Goal: Task Accomplishment & Management: Use online tool/utility

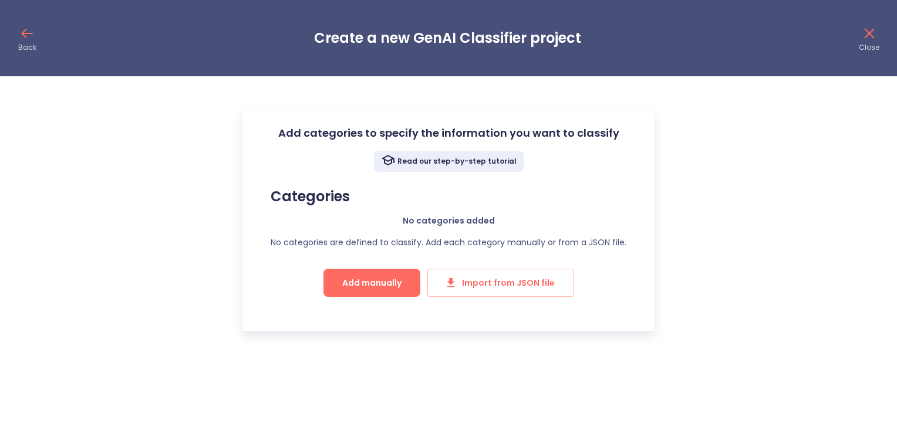
click at [443, 208] on div "Categories No categories added No categories are defined to classify. Add each …" at bounding box center [449, 243] width 356 height 109
click at [405, 280] on button "Add manually" at bounding box center [372, 283] width 97 height 28
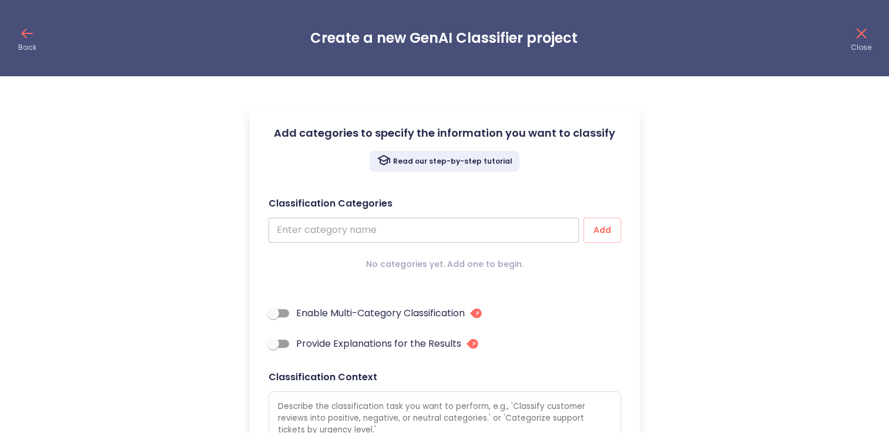
click at [442, 224] on input "text" at bounding box center [423, 230] width 310 height 25
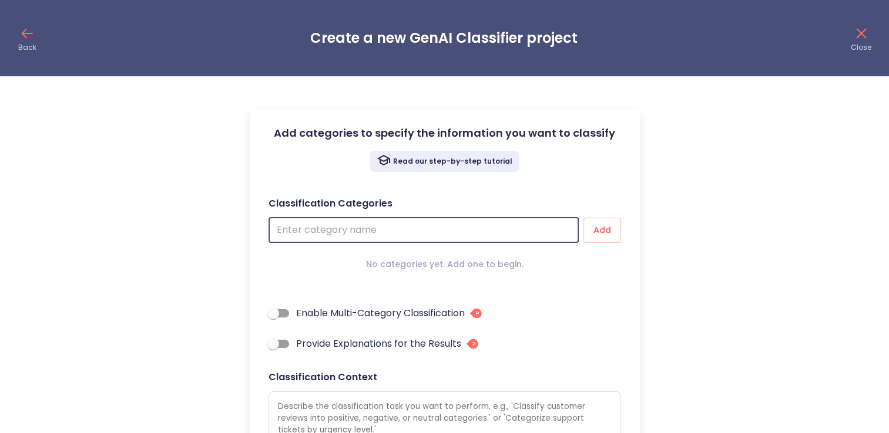
type input "F"
type textarea "x"
type input "Fa"
type textarea "x"
type input "Far"
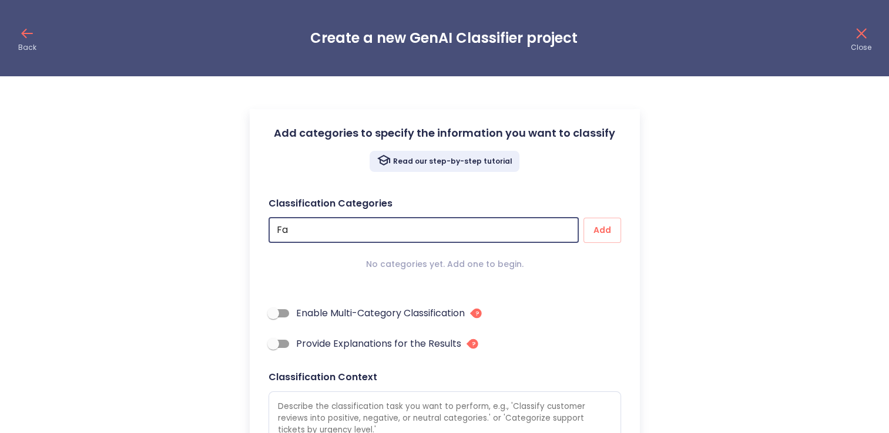
type textarea "x"
type input "Farm"
type textarea "x"
type input "Farme"
type textarea "x"
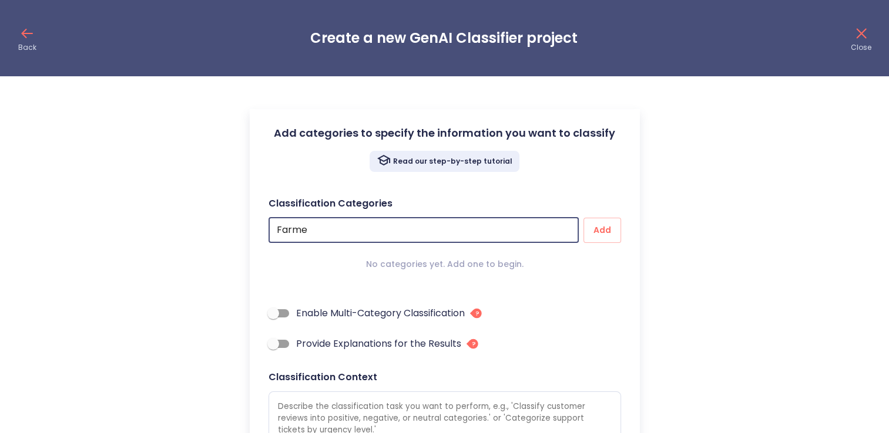
type input "Farmer"
type textarea "x"
type input "Farmers"
type textarea "x"
type input "Farmers"
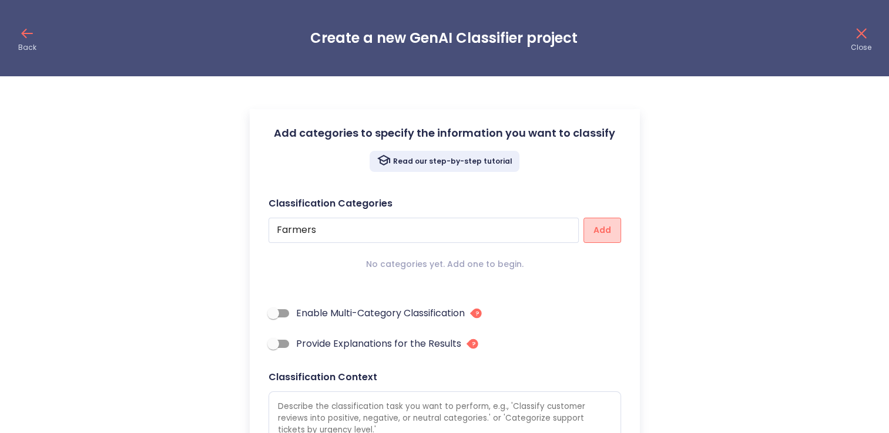
click at [590, 220] on button "Add" at bounding box center [602, 230] width 38 height 25
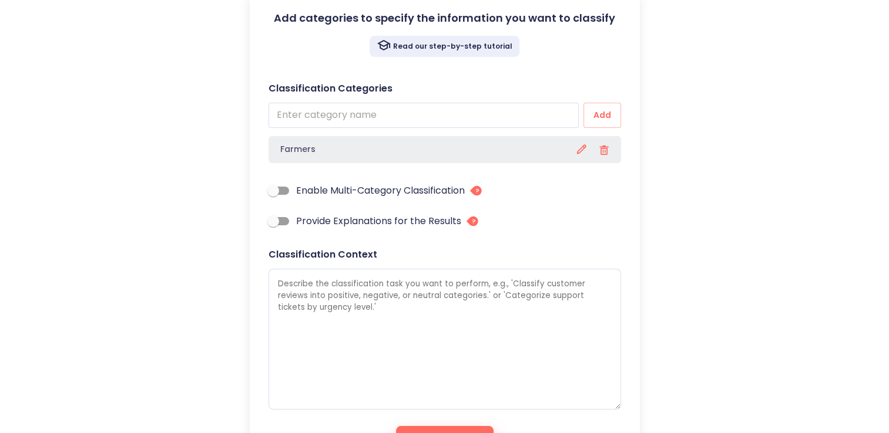
scroll to position [117, 0]
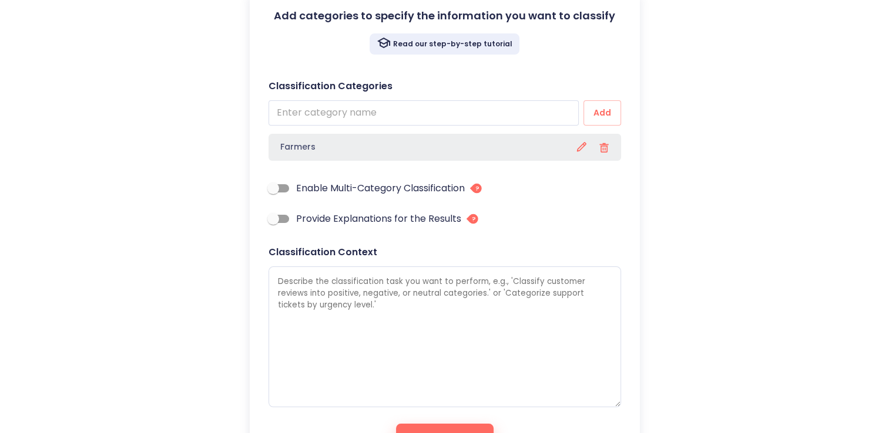
click at [492, 146] on h4 "Farmers" at bounding box center [424, 147] width 288 height 10
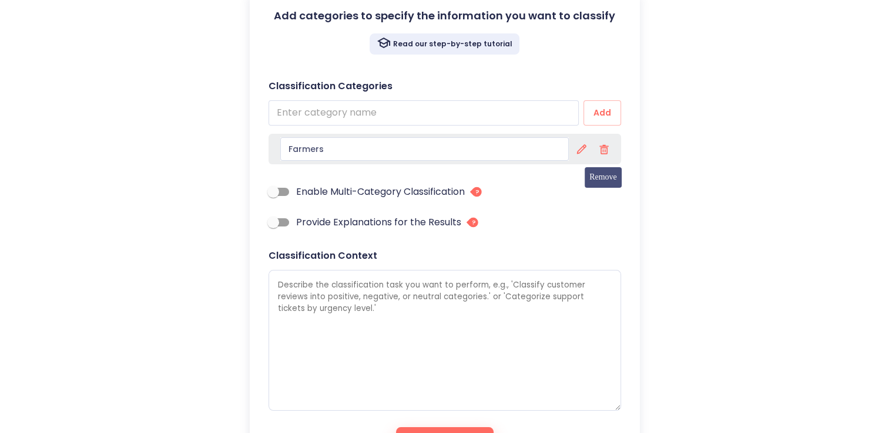
click at [610, 147] on icon "button" at bounding box center [604, 149] width 16 height 16
type textarea "x"
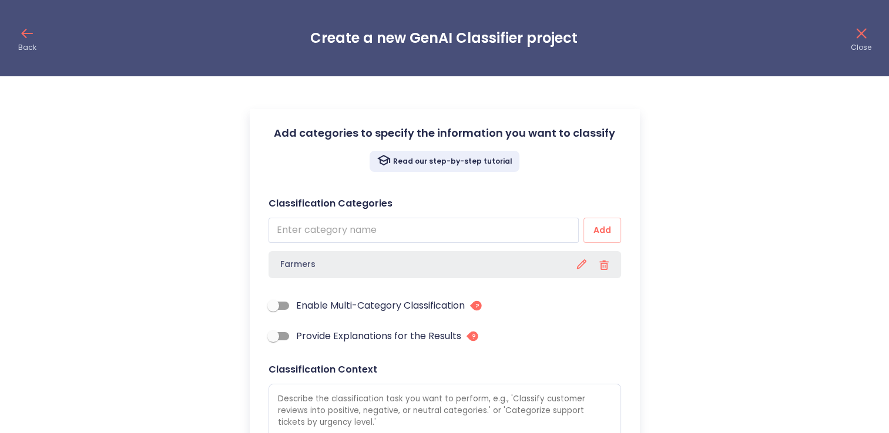
scroll to position [0, 0]
click at [458, 164] on p "Read our step-by-step tutorial" at bounding box center [452, 161] width 119 height 9
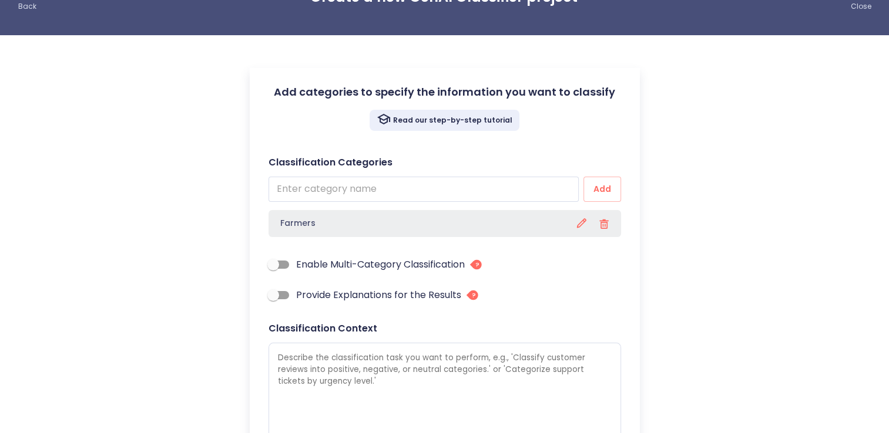
scroll to position [59, 0]
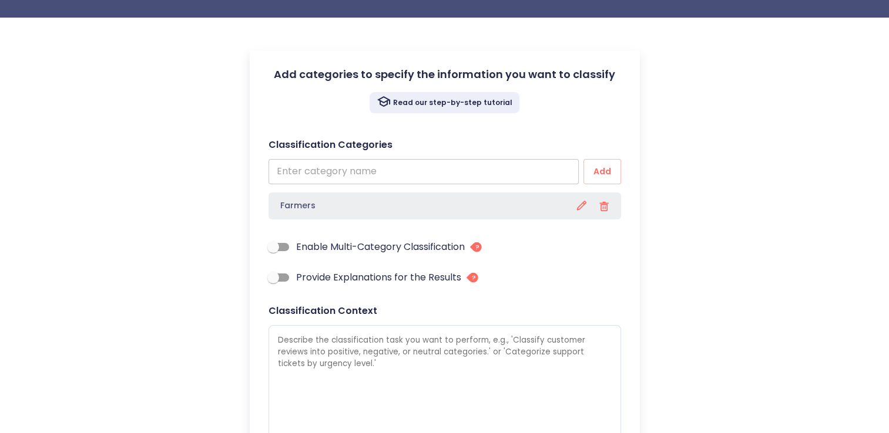
click at [375, 174] on input "text" at bounding box center [423, 171] width 310 height 25
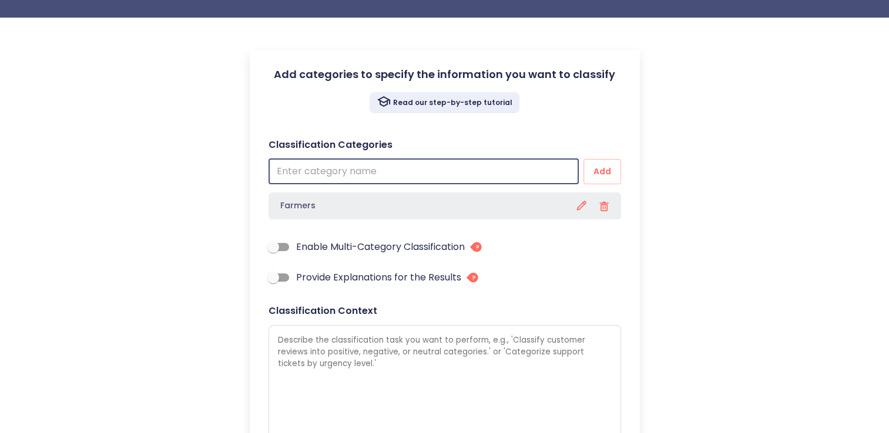
paste input "Soil Fertility & Management"
type input "Soil Fertility & Management"
type textarea "x"
type input "Soil Fertility & Management"
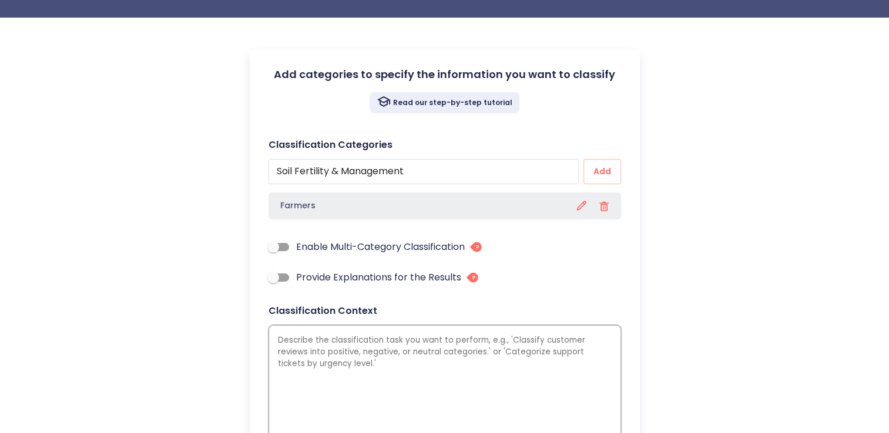
click at [367, 349] on textarea at bounding box center [444, 395] width 352 height 141
paste textarea "Trainings related to improving soil health, fertilizer management (organic/inor…"
type textarea "Trainings related to improving soil health, fertilizer management (organic/inor…"
type textarea "x"
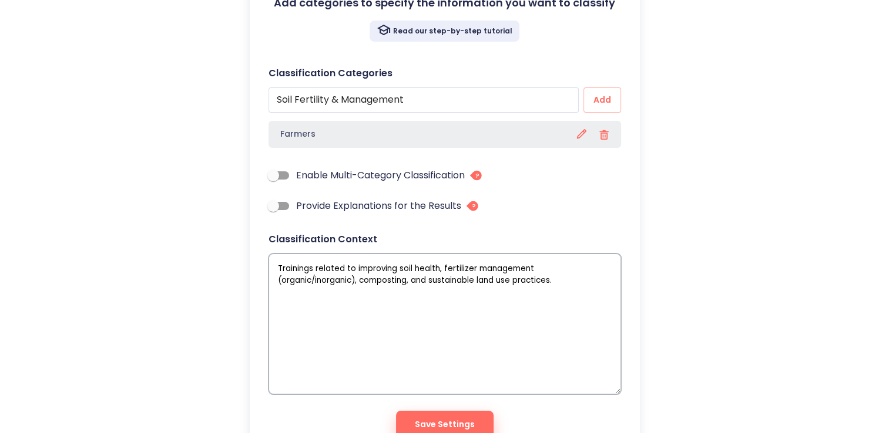
scroll to position [181, 0]
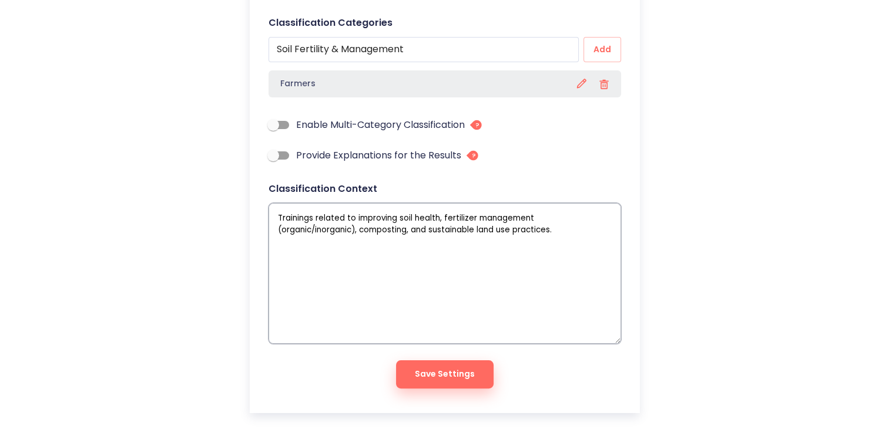
type textarea "Trainings related to improving soil health, fertilizer management (organic/inor…"
click at [465, 365] on button "Save Settings" at bounding box center [445, 375] width 98 height 28
type textarea "x"
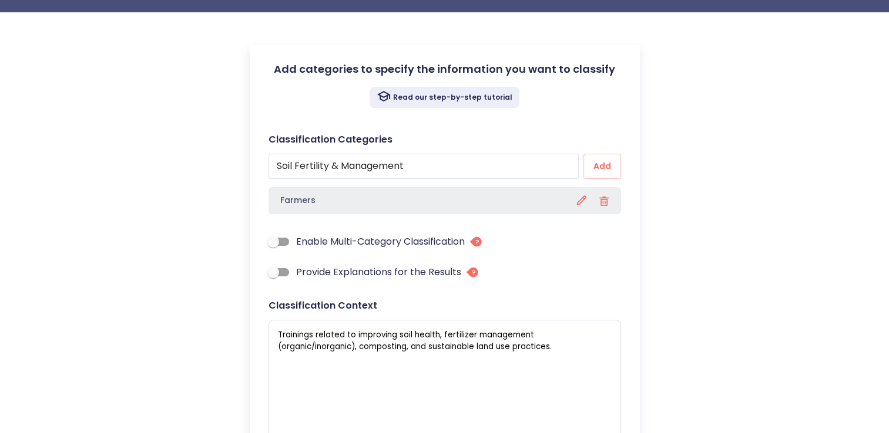
scroll to position [63, 0]
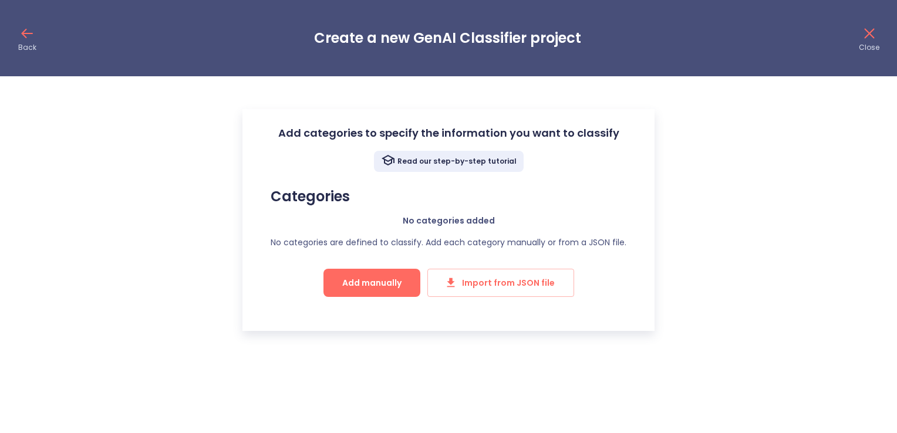
click at [399, 274] on button "Add manually" at bounding box center [372, 283] width 97 height 28
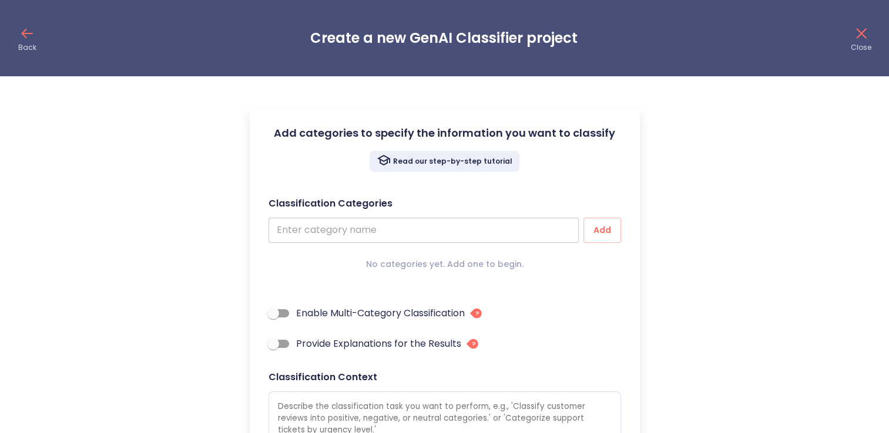
click at [385, 231] on input "text" at bounding box center [423, 230] width 310 height 25
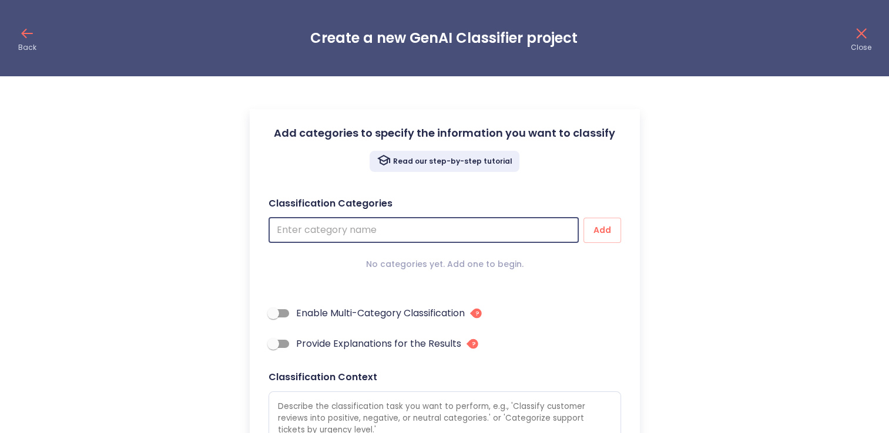
paste input "Trainings related to improving soil health, fertilizer management (organic/inor…"
type input "Trainings related to improving soil health, fertilizer management (organic/inor…"
type textarea "x"
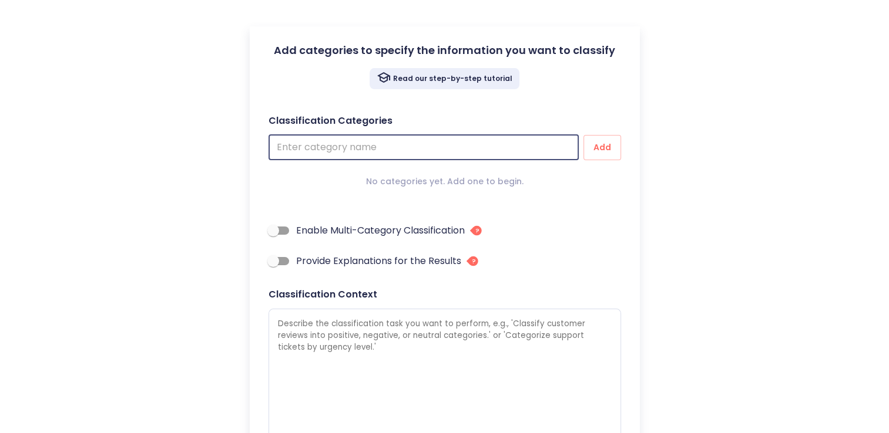
scroll to position [117, 0]
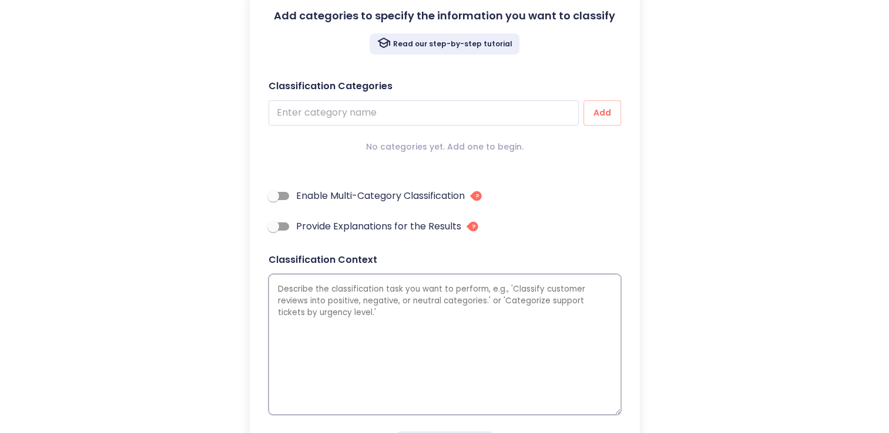
click at [378, 304] on textarea at bounding box center [444, 344] width 352 height 141
paste textarea "Trainings related to improving soil health, fertilizer management (organic/inor…"
type textarea "Trainings related to improving soil health, fertilizer management (organic/inor…"
type textarea "x"
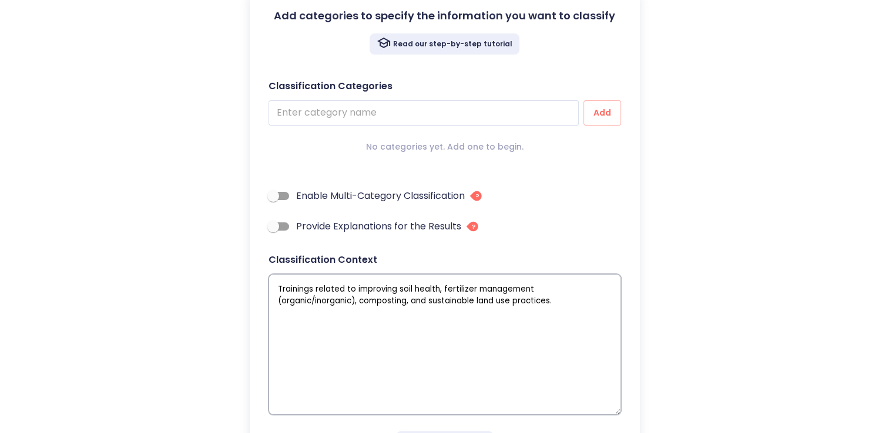
scroll to position [0, 0]
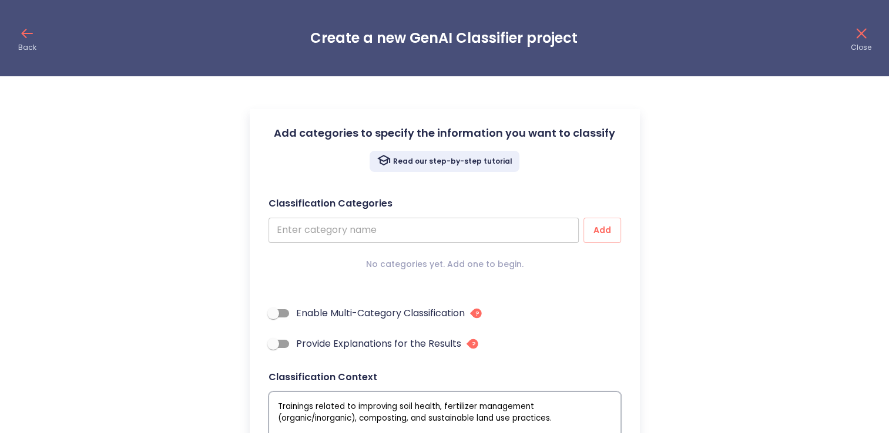
type textarea "Trainings related to improving soil health, fertilizer management (organic/inor…"
click at [378, 224] on input "text" at bounding box center [423, 230] width 310 height 25
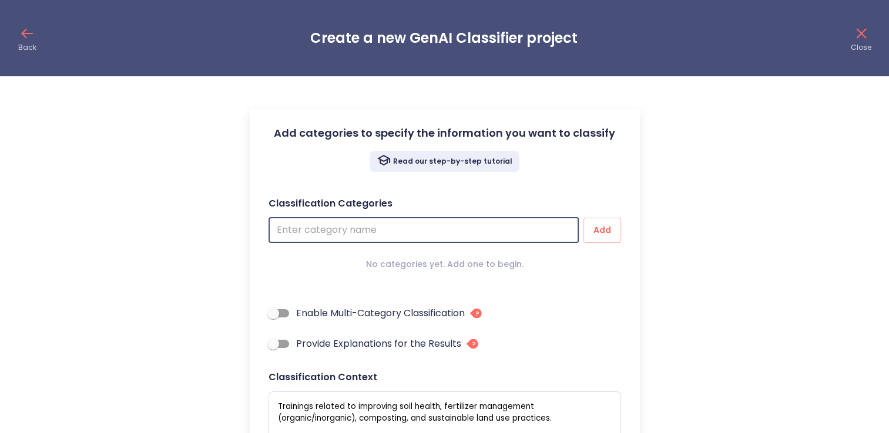
paste input "Soil Fertility & Management"
type input "Soil Fertility & Management"
type textarea "x"
type input "Soil Fertility & Management"
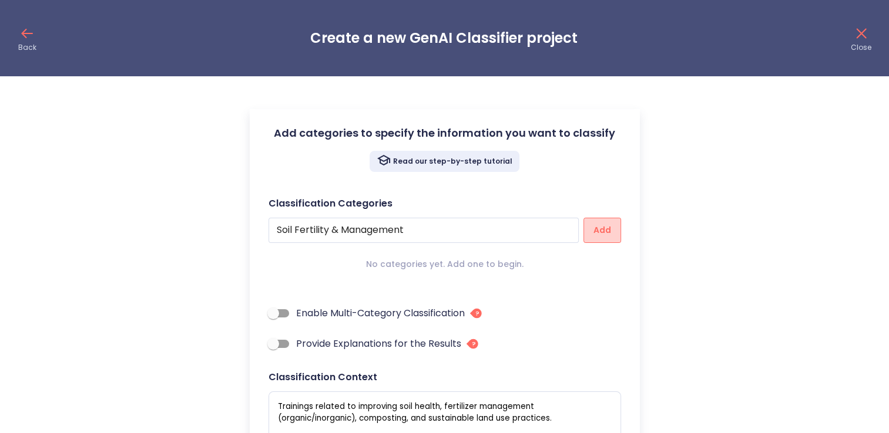
click at [599, 229] on span "Add" at bounding box center [602, 230] width 19 height 15
type textarea "x"
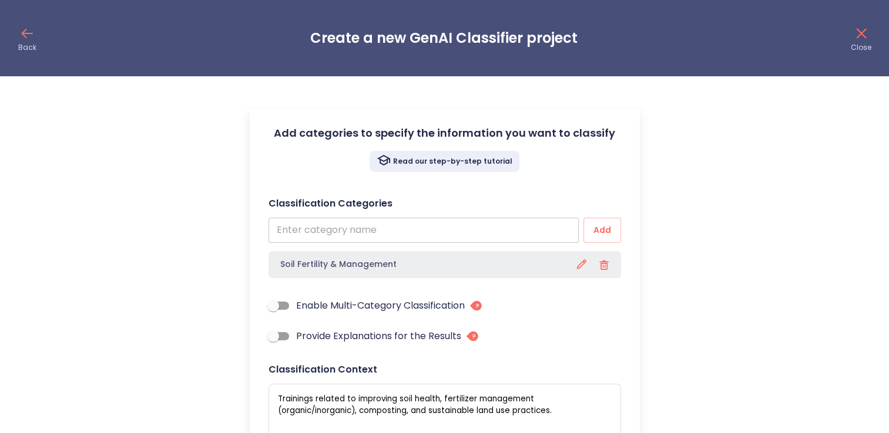
click at [364, 224] on input "text" at bounding box center [423, 230] width 310 height 25
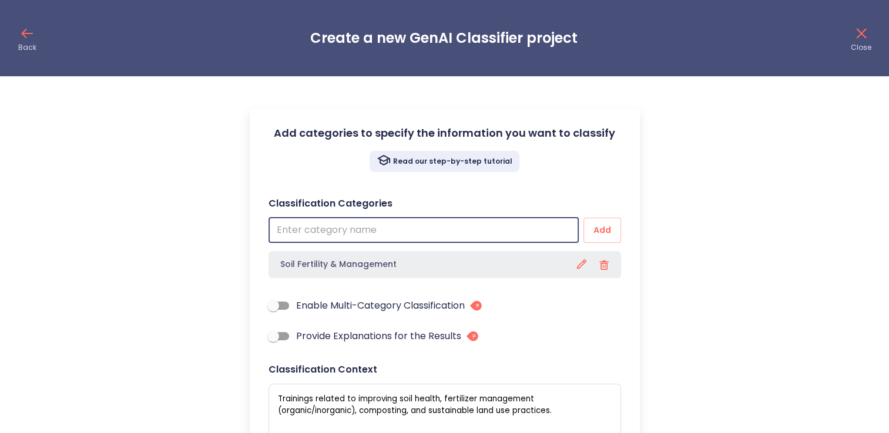
paste input "Crop & Soil Management"
type input "Crop & Soil Management"
type textarea "x"
type input "Crop & Soil Management"
click at [604, 262] on icon "button" at bounding box center [603, 265] width 9 height 9
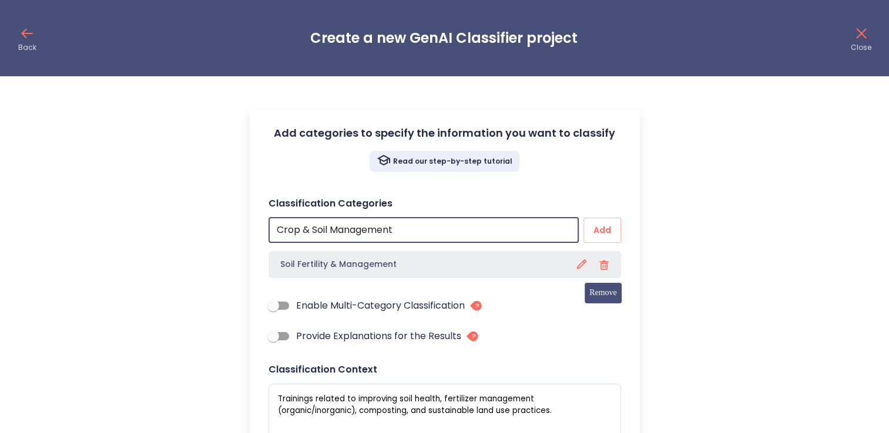
type textarea "x"
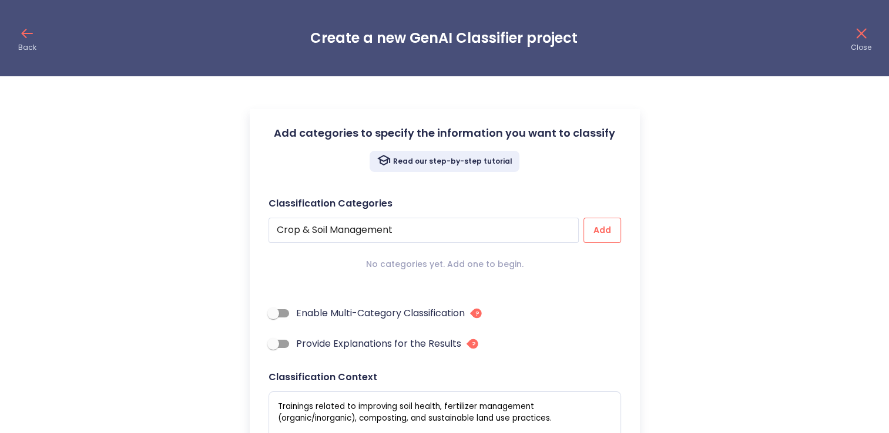
click at [597, 232] on span "Add" at bounding box center [602, 230] width 19 height 15
type textarea "x"
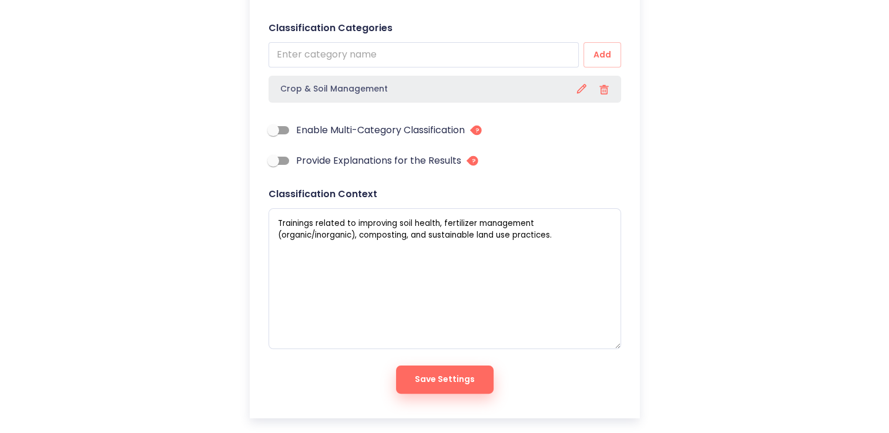
scroll to position [176, 0]
click at [416, 273] on textarea "Trainings related to improving soil health, fertilizer management (organic/inor…" at bounding box center [444, 278] width 352 height 141
paste textarea "Covers soil fertility, sustainable farming, pest/disease management"
type textarea "Covers soil fertility, sustainable farming, pest/disease management."
type textarea "x"
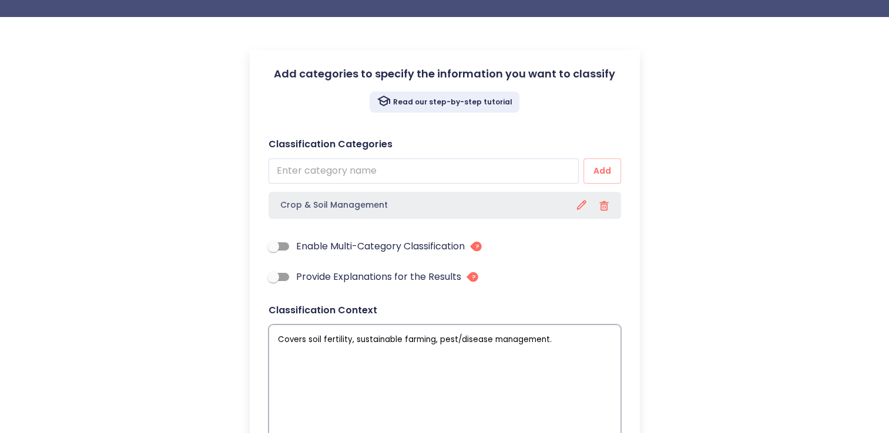
scroll to position [59, 0]
type textarea "Covers soil fertility, sustainable farming, pest/disease management."
click at [601, 206] on icon "button" at bounding box center [604, 206] width 16 height 16
type textarea "x"
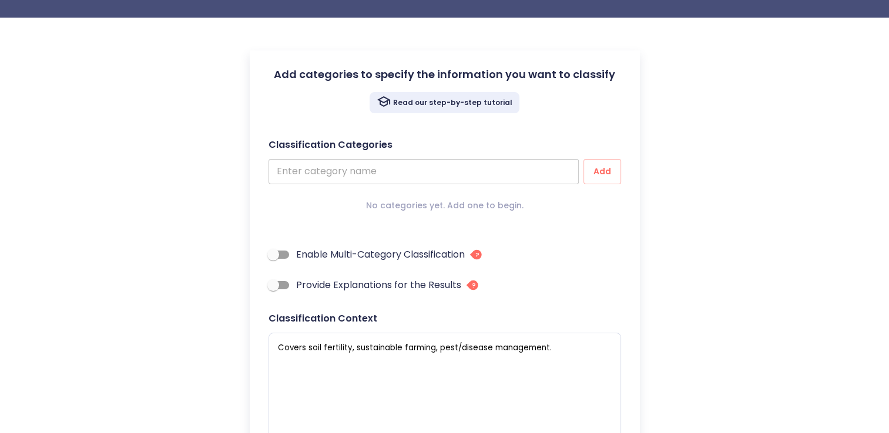
click at [449, 177] on input "text" at bounding box center [423, 171] width 310 height 25
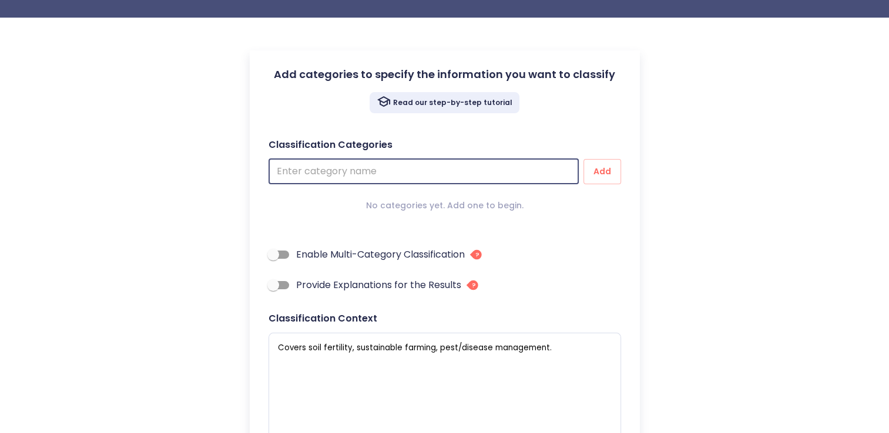
paste input "Covers soil fertility, sustainable farming, pest/disease management."
type input "Covers soil fertility, sustainable farming, pest/disease management."
type textarea "x"
type input "Covers soil fertility, sustainable farming, pest/disease management."
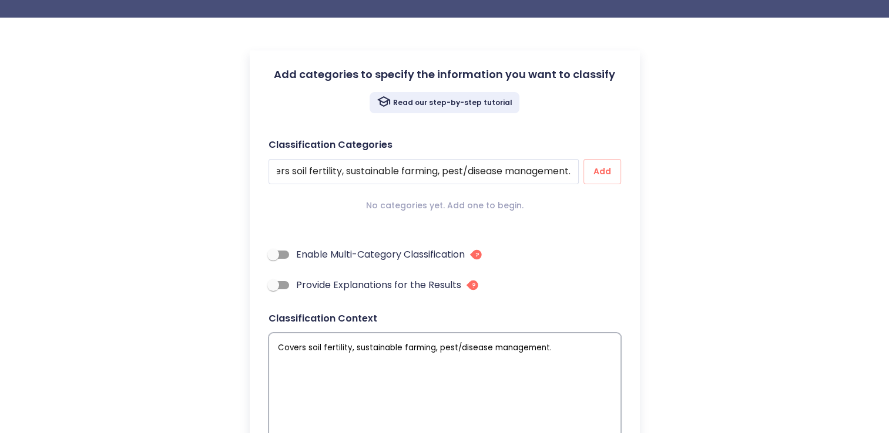
scroll to position [0, 0]
click at [573, 352] on textarea "Covers soil fertility, sustainable farming, pest/disease management." at bounding box center [444, 403] width 352 height 141
type textarea "Covers soil fertility, sustainable farming, pest/disease management"
type textarea "x"
type textarea "Covers soil fertility, sustainable farming, pest/disease managemen"
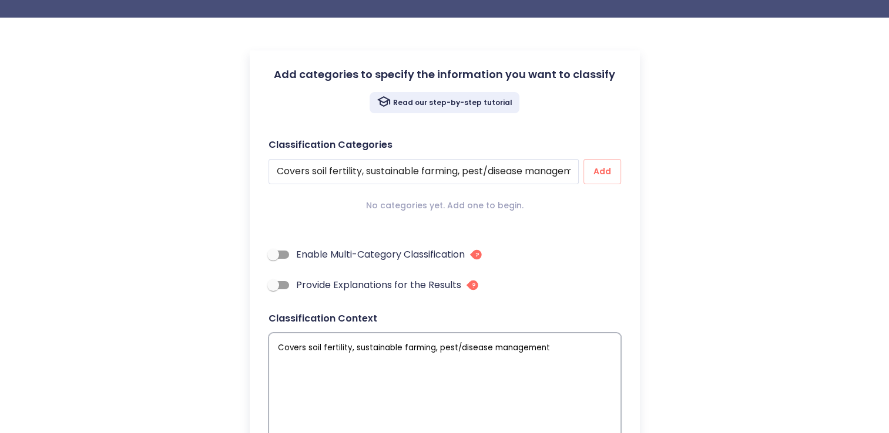
type textarea "x"
type textarea "Covers soil fertility, sustainable farming, pest/disease manageme"
type textarea "x"
type textarea "Covers soil fertility, sustainable farming, pest/disease managem"
type textarea "x"
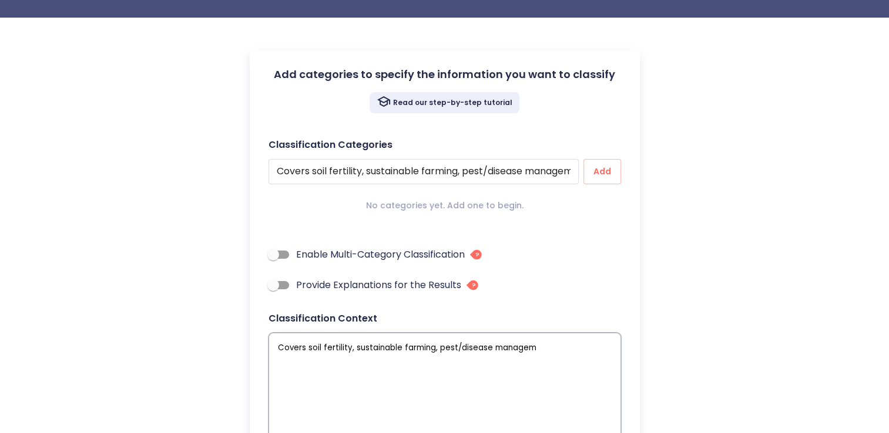
type textarea "Covers soil fertility, sustainable farming, pest/disease manage"
type textarea "x"
type textarea "Covers soil fertility, sustainable farming, pest/disease manag"
type textarea "x"
type textarea "Covers soil fertility, sustainable farming, pest/disease mana"
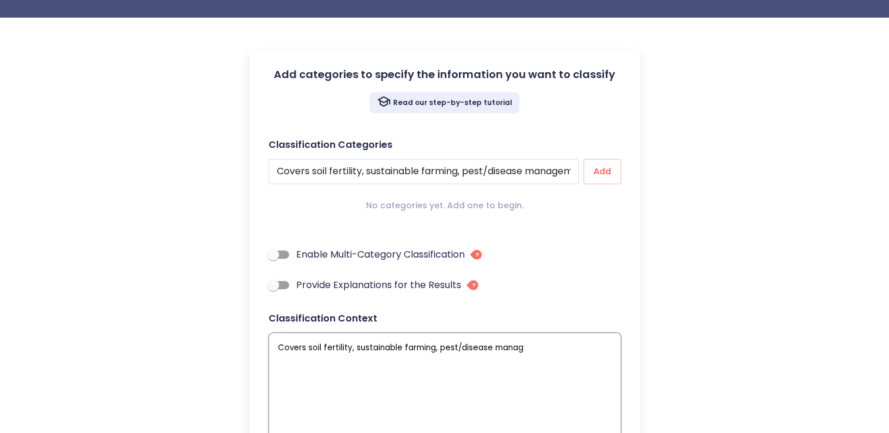
type textarea "x"
type textarea "Covers soil fertility, sustainable farming, pest/disease man"
type textarea "x"
type textarea "Covers soil fertility, sustainable farming, pest/disease ma"
type textarea "x"
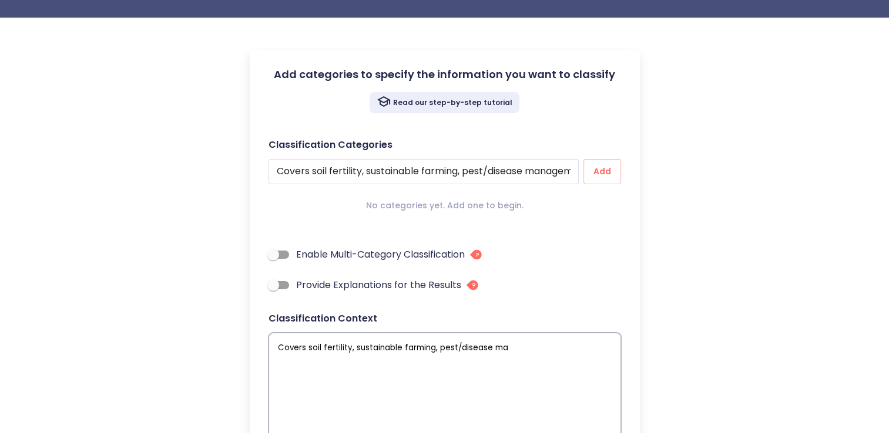
type textarea "Covers soil fertility, sustainable farming, pest/disease m"
type textarea "x"
type textarea "Covers soil fertility, sustainable farming, pest/disease"
type textarea "x"
type textarea "Covers soil fertility, sustainable farming, pest/disease"
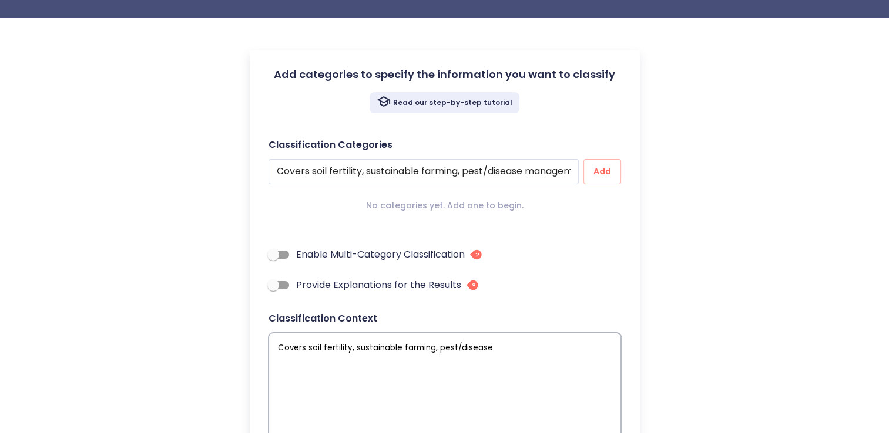
type textarea "x"
type textarea "Covers soil fertility, sustainable farming, pest/diseas"
type textarea "x"
type textarea "Covers soil fertility, sustainable farming, pest/disea"
type textarea "x"
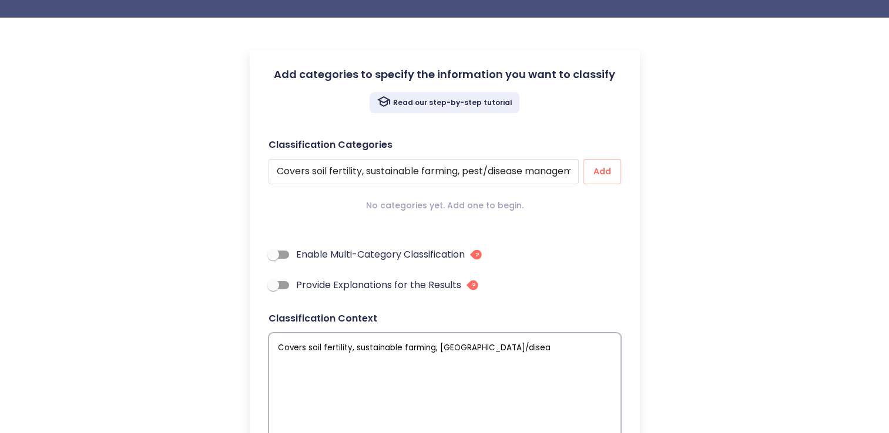
type textarea "Covers soil fertility, sustainable farming, pest/dise"
type textarea "x"
type textarea "Covers soil fertility, sustainable farming, pest/dis"
type textarea "x"
type textarea "Covers soil fertility, sustainable farming, pest/di"
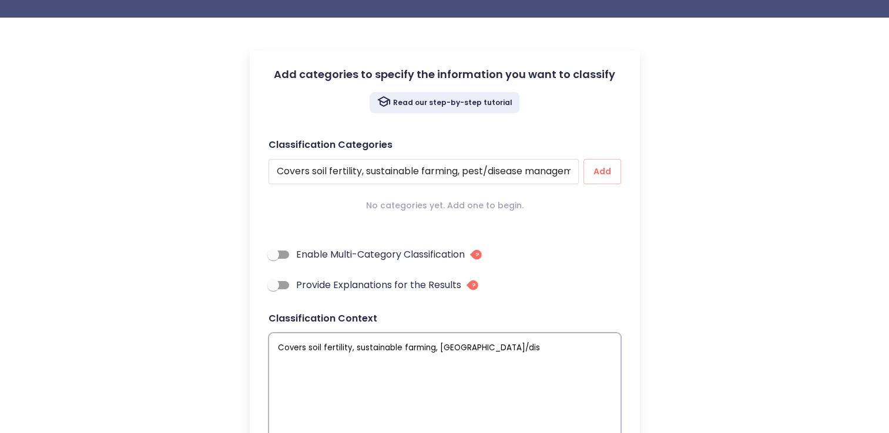
type textarea "x"
type textarea "Covers soil fertility, sustainable farming, pest/d"
type textarea "x"
type textarea "Covers soil fertility, sustainable farming, pest/"
type textarea "x"
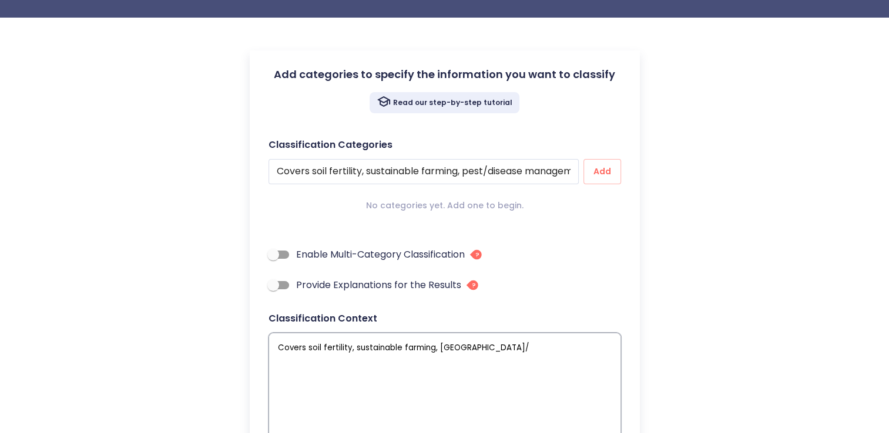
type textarea "Covers soil fertility, sustainable farming, pest"
type textarea "x"
type textarea "Covers soil fertility, sustainable farming, pes"
type textarea "x"
type textarea "Covers soil fertility, sustainable farming, pe"
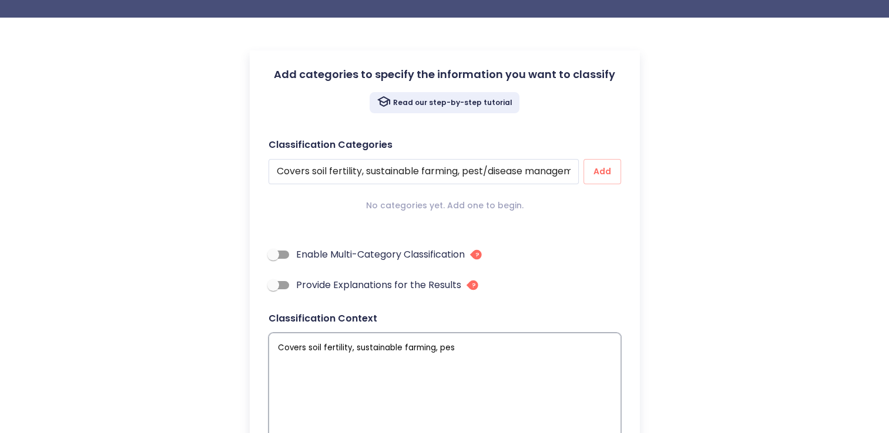
type textarea "x"
type textarea "Covers soil fertility, sustainable farming, p"
type textarea "x"
type textarea "Covers soil fertility, sustainable farming,"
type textarea "x"
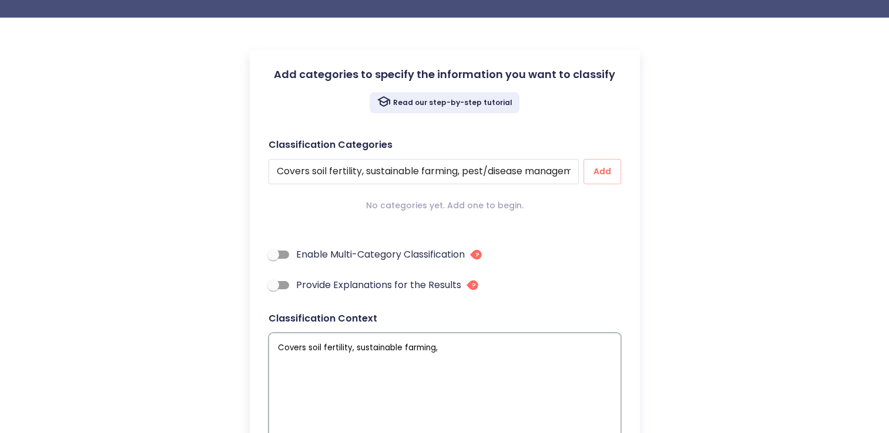
type textarea "Covers soil fertility, sustainable farming,"
type textarea "x"
type textarea "Covers soil fertility, sustainable farming"
type textarea "x"
type textarea "Covers soil fertility, sustainable farmin"
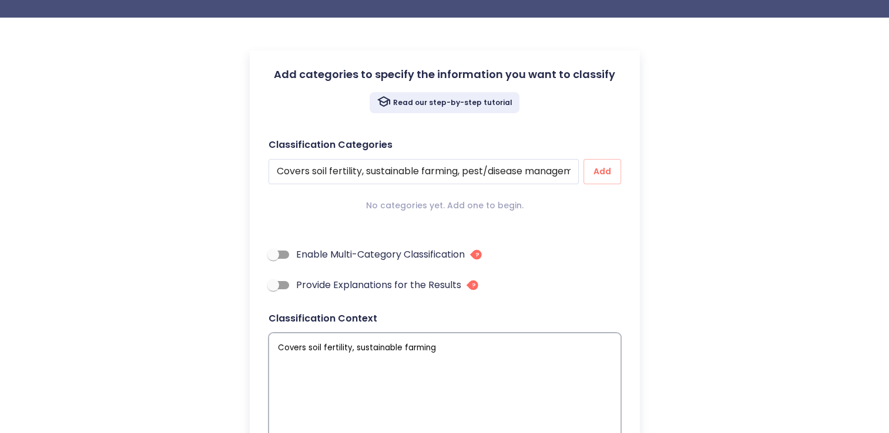
type textarea "x"
type textarea "Covers soil fertility, sustainable farmi"
type textarea "x"
type textarea "Covers soil fertility, sustainable farm"
type textarea "x"
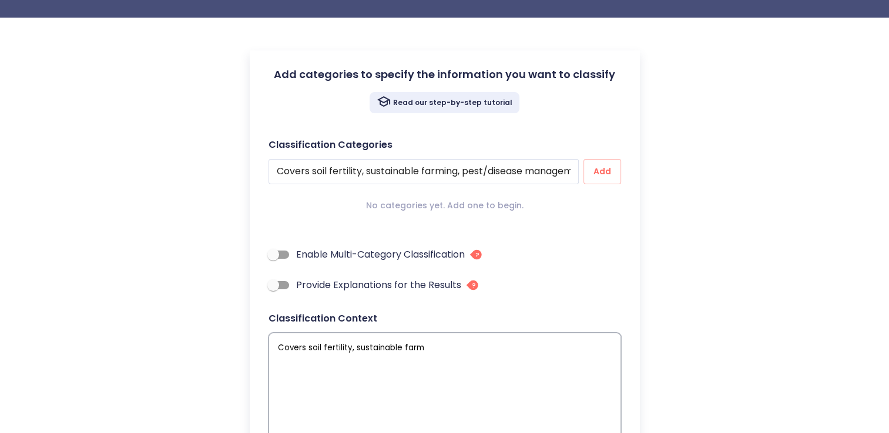
type textarea "Covers soil fertility, sustainable far"
type textarea "x"
type textarea "Covers soil fertility, sustainable fa"
type textarea "x"
type textarea "Covers soil fertility, sustainable f"
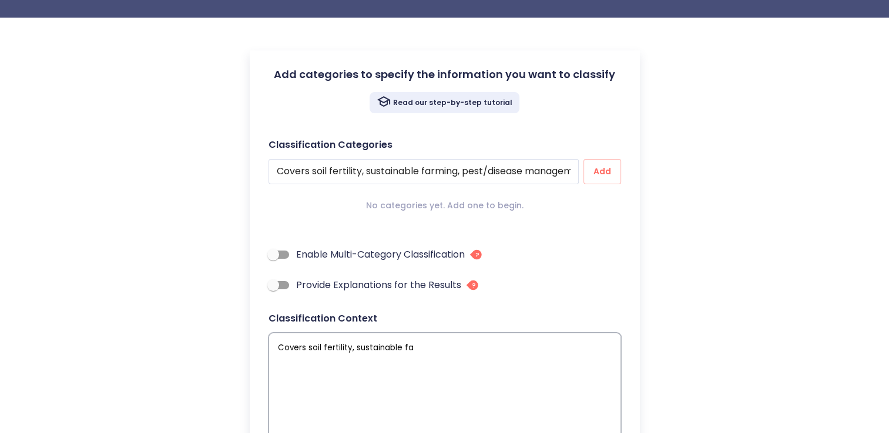
type textarea "x"
type textarea "Covers soil fertility, sustainable"
type textarea "x"
type textarea "Covers soil fertility, sustainable"
type textarea "x"
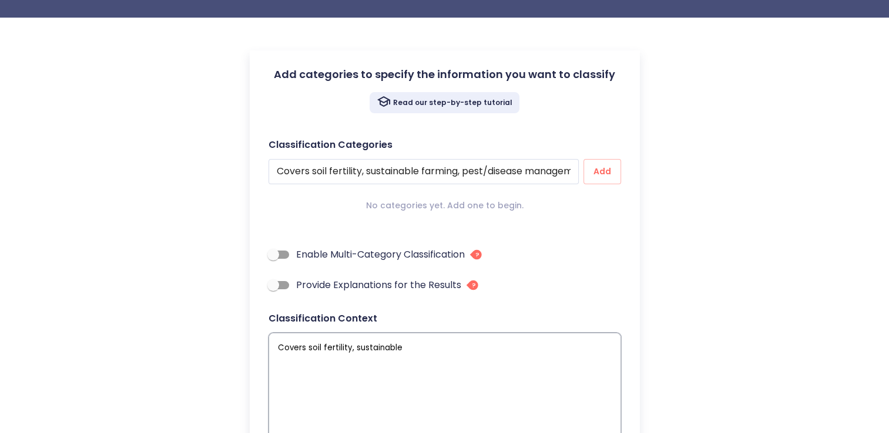
type textarea "Covers soil fertility, sustainabl"
type textarea "x"
type textarea "Covers soil fertility, sustainab"
type textarea "x"
type textarea "Covers soil fertility, sustaina"
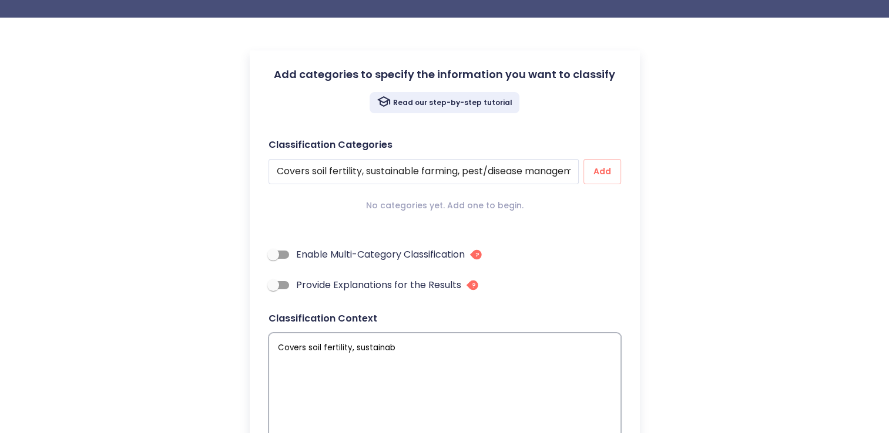
type textarea "x"
type textarea "Covers soil fertility, sustain"
type textarea "x"
type textarea "Covers soil fertility, sustai"
type textarea "x"
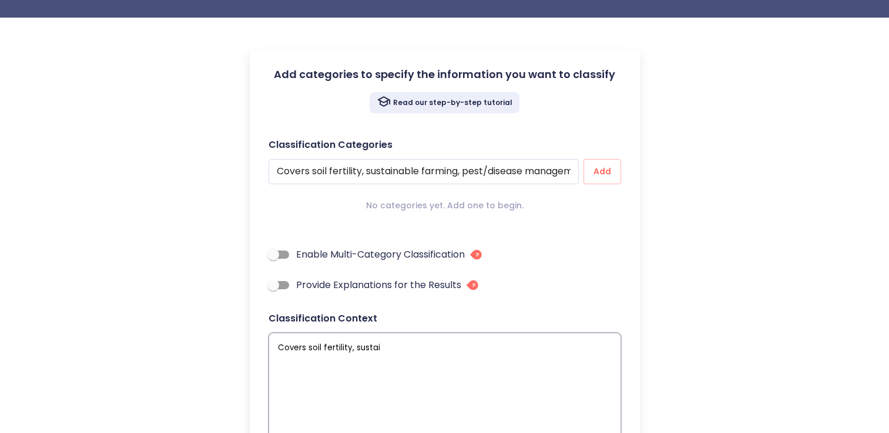
type textarea "Covers soil fertility, susta"
type textarea "x"
type textarea "Covers soil fertility, sust"
type textarea "x"
type textarea "Covers soil fertility, sus"
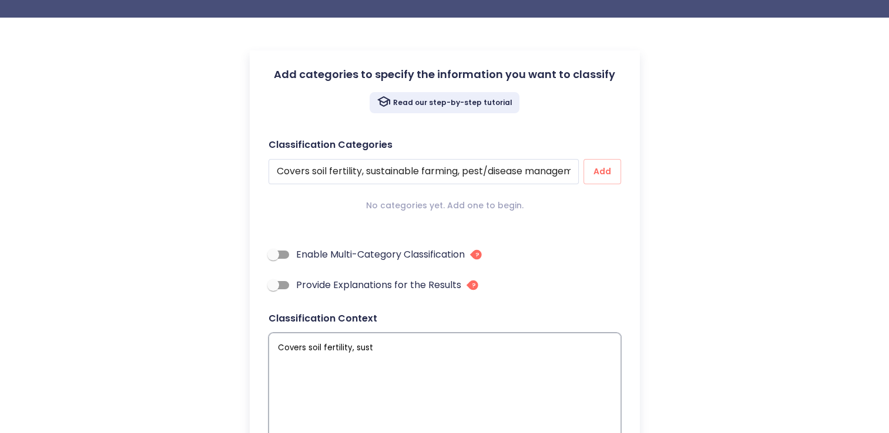
type textarea "x"
type textarea "Covers soil fertility, su"
type textarea "x"
type textarea "Covers soil fertility, s"
type textarea "x"
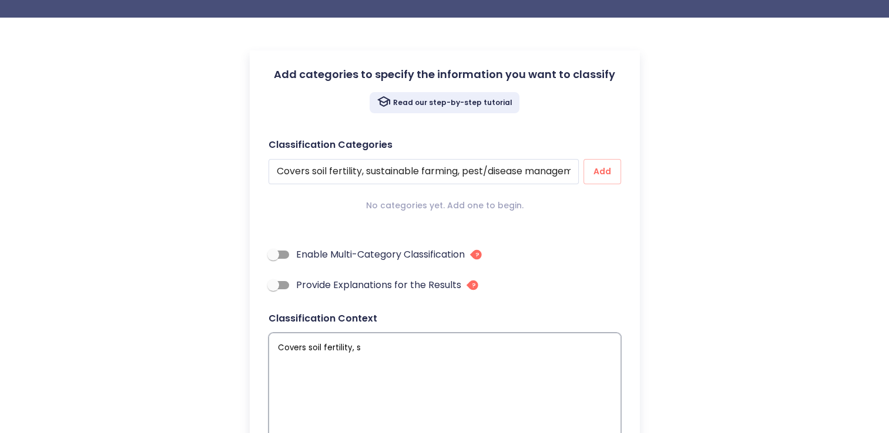
type textarea "Covers soil fertility,"
type textarea "x"
type textarea "Covers soil fertility,"
type textarea "x"
type textarea "Covers soil fertility"
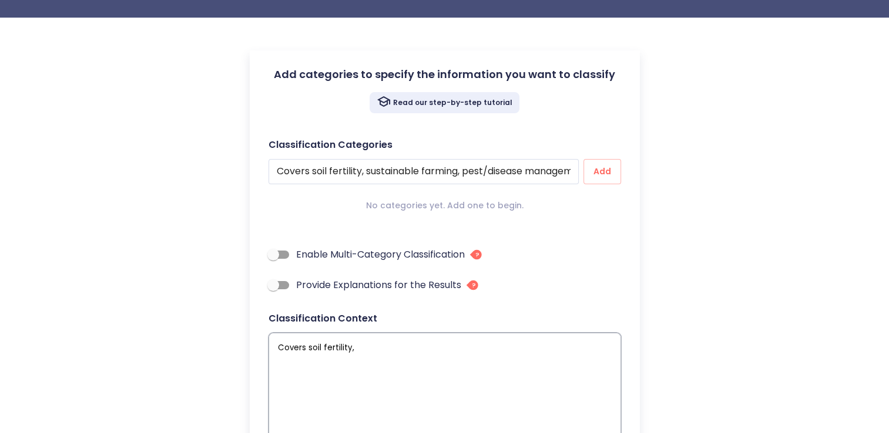
type textarea "x"
type textarea "Covers soil fertilit"
type textarea "x"
type textarea "Covers soil fertili"
type textarea "x"
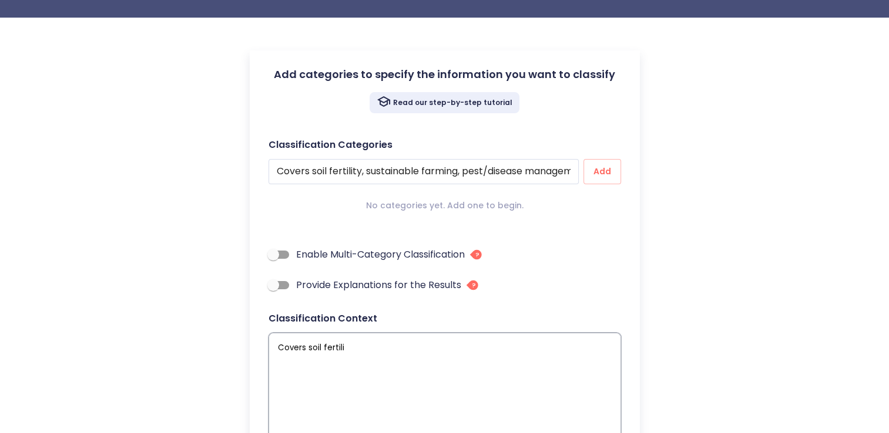
type textarea "Covers soil fertil"
type textarea "x"
type textarea "Covers soil ferti"
type textarea "x"
type textarea "Covers soil fert"
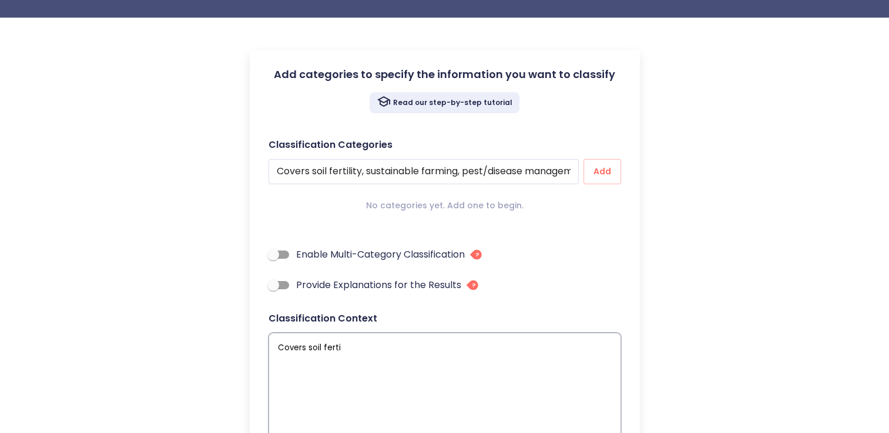
type textarea "x"
type textarea "Covers soil fer"
type textarea "x"
type textarea "Covers soil fe"
type textarea "x"
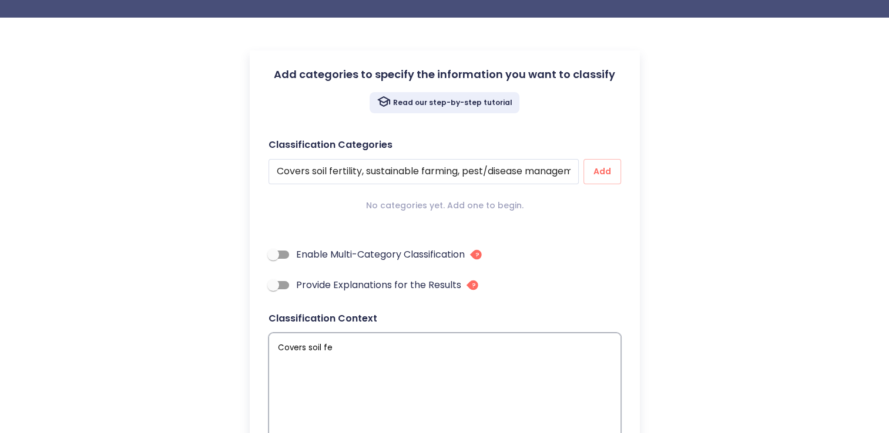
type textarea "Covers soil f"
type textarea "x"
type textarea "Covers soil"
type textarea "x"
type textarea "Covers soil"
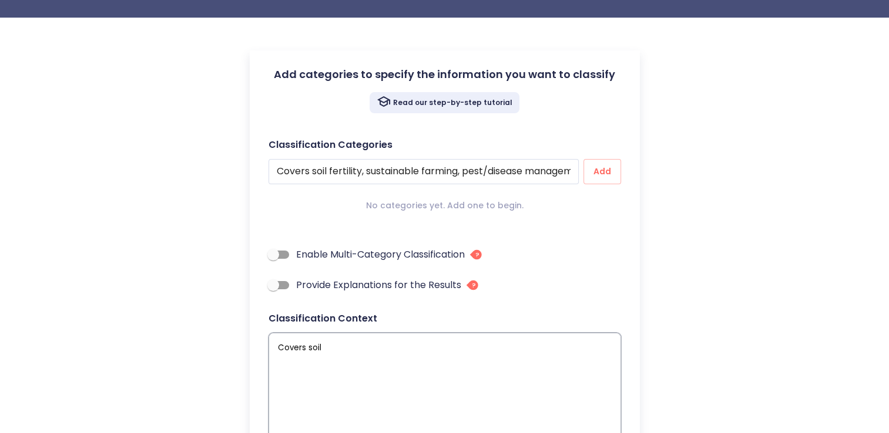
type textarea "x"
type textarea "Covers soi"
type textarea "x"
type textarea "Covers so"
type textarea "x"
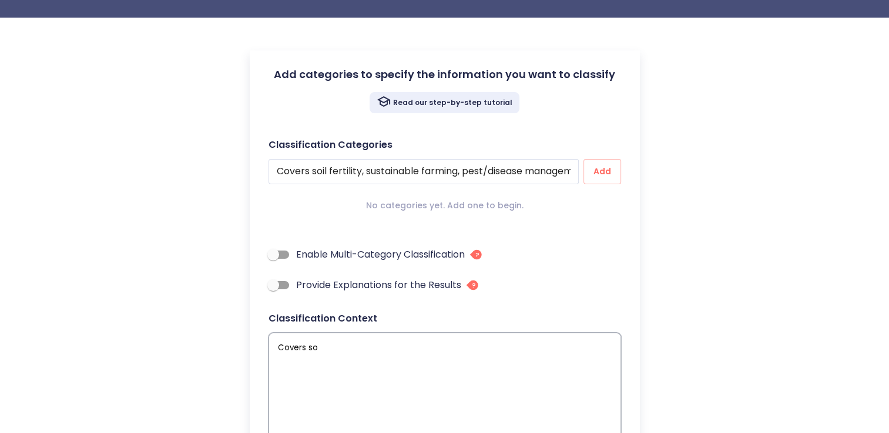
type textarea "Covers s"
type textarea "x"
type textarea "Covers"
type textarea "x"
type textarea "Covers"
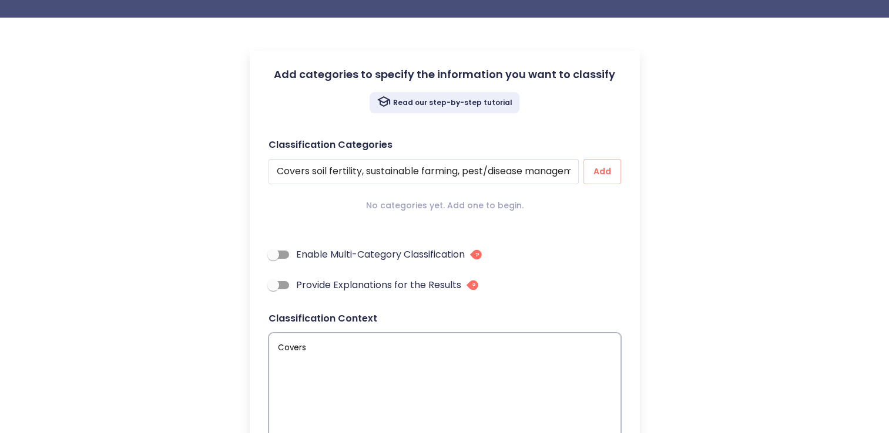
type textarea "x"
type textarea "Cover"
type textarea "x"
type textarea "Cove"
type textarea "x"
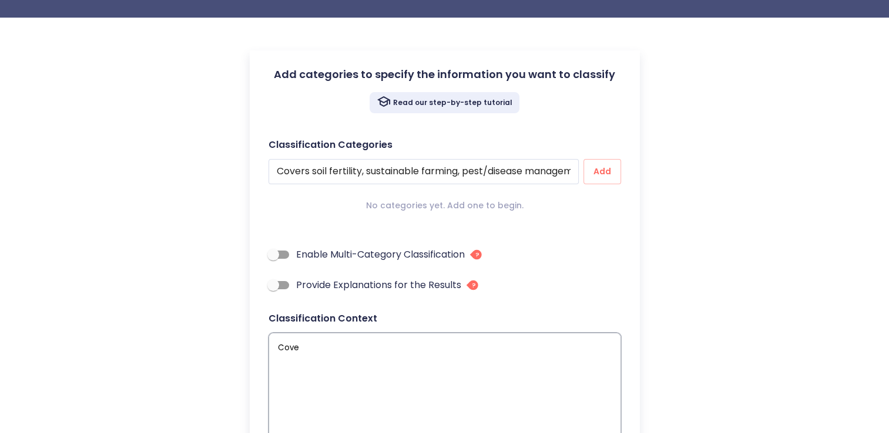
type textarea "Cov"
type textarea "x"
type textarea "Co"
type textarea "x"
type textarea "C"
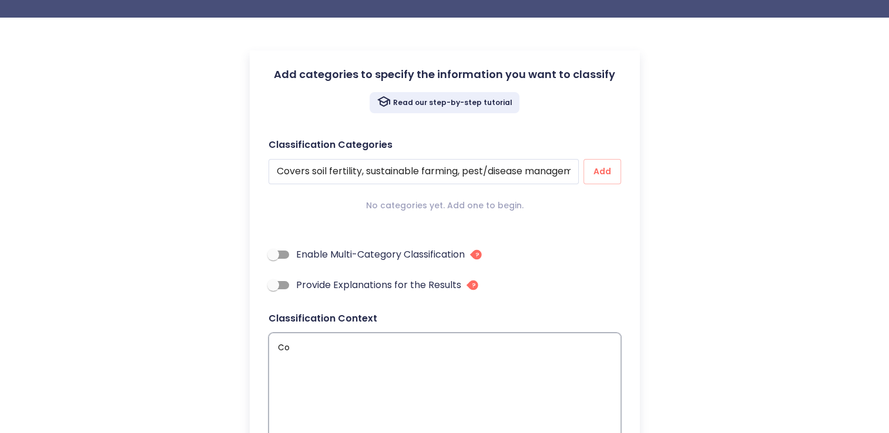
type textarea "x"
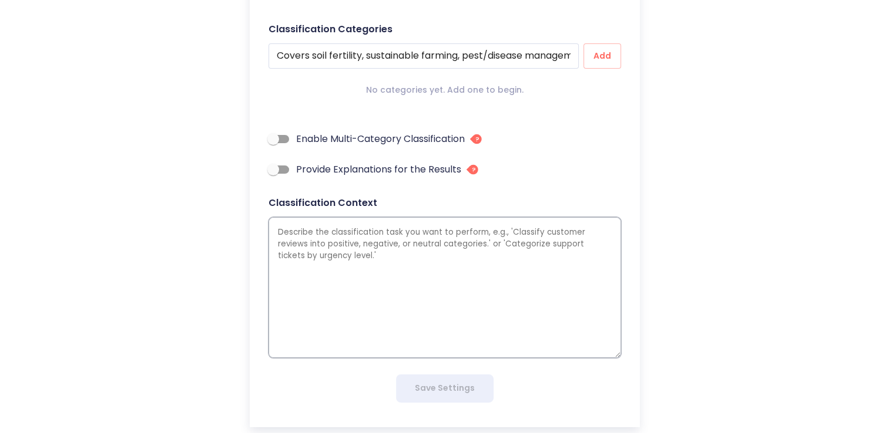
scroll to position [176, 0]
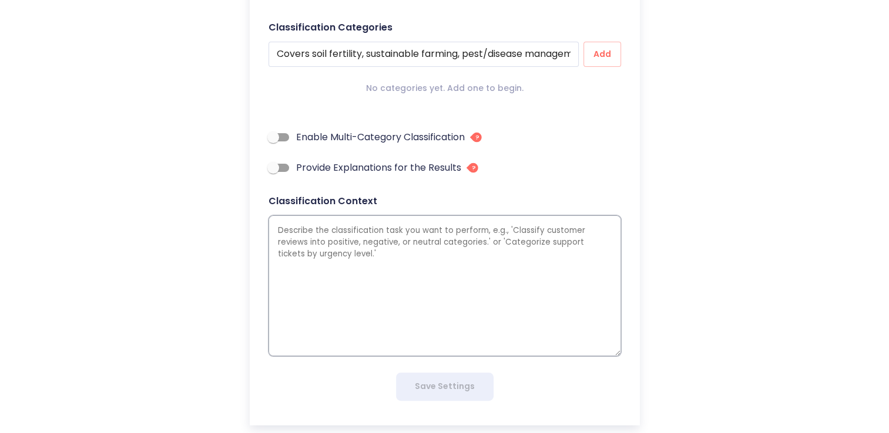
type textarea "C"
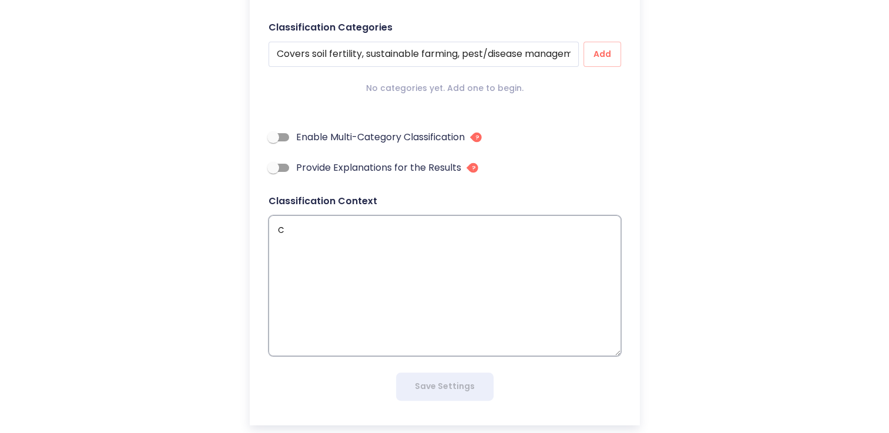
type textarea "x"
type textarea "Cl"
type textarea "x"
type textarea "Cla"
type textarea "x"
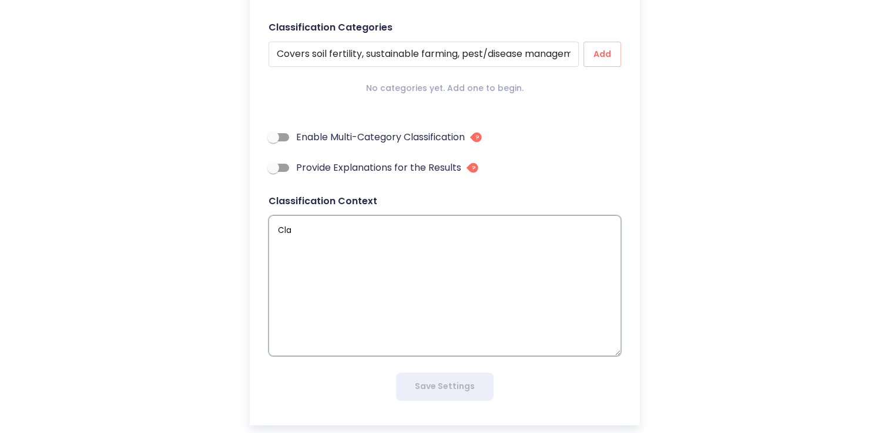
type textarea "Clas"
type textarea "x"
type textarea "Class"
type textarea "x"
type textarea "Classi"
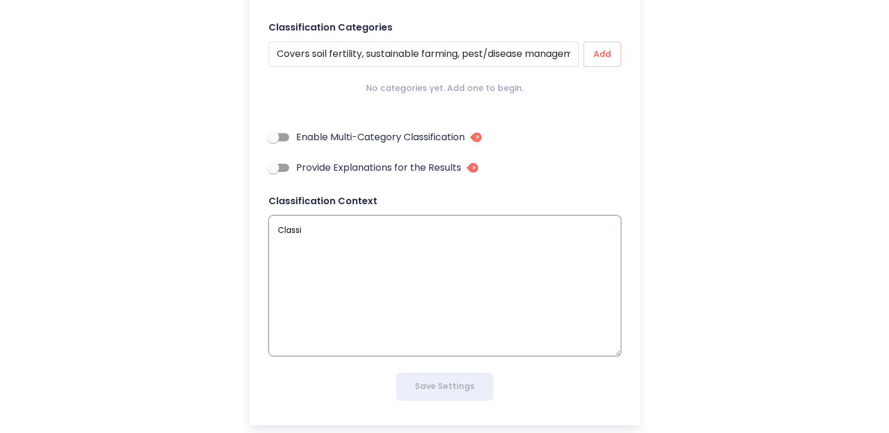
type textarea "x"
type textarea "Classif"
type textarea "x"
type textarea "Classify"
type textarea "x"
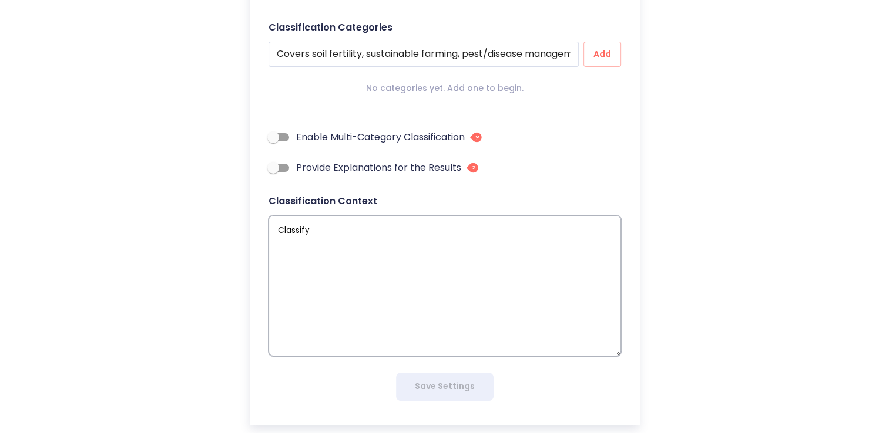
type textarea "Classify"
type textarea "x"
type textarea "Classify t"
type textarea "x"
type textarea "Classify th"
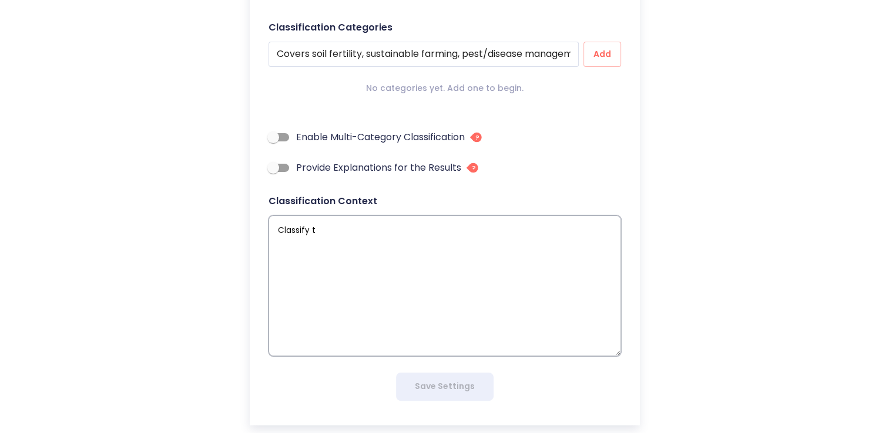
type textarea "x"
type textarea "Classify the"
type textarea "x"
type textarea "Classify the"
type textarea "x"
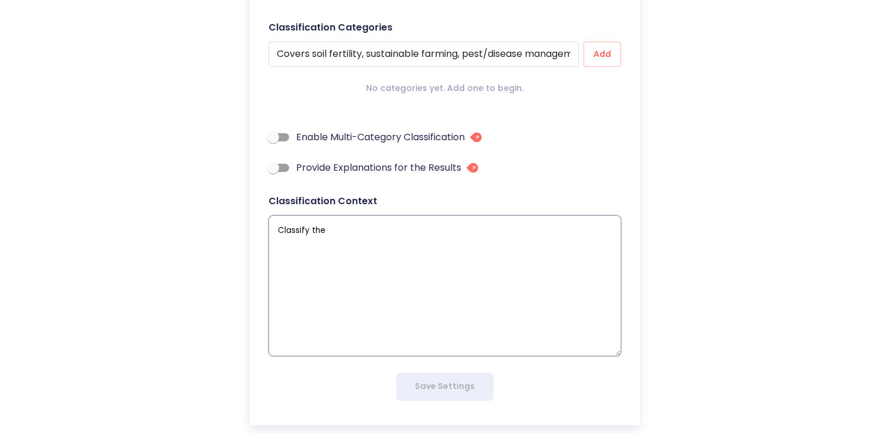
type textarea "Classify the c"
type textarea "x"
type textarea "Classify the ca"
type textarea "x"
type textarea "Classify the cat"
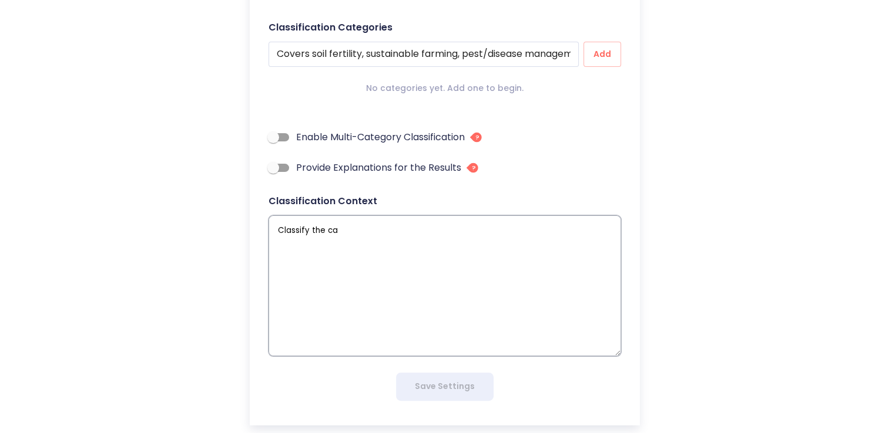
type textarea "x"
type textarea "Classify the cate"
type textarea "x"
type textarea "Classify the cater"
type textarea "x"
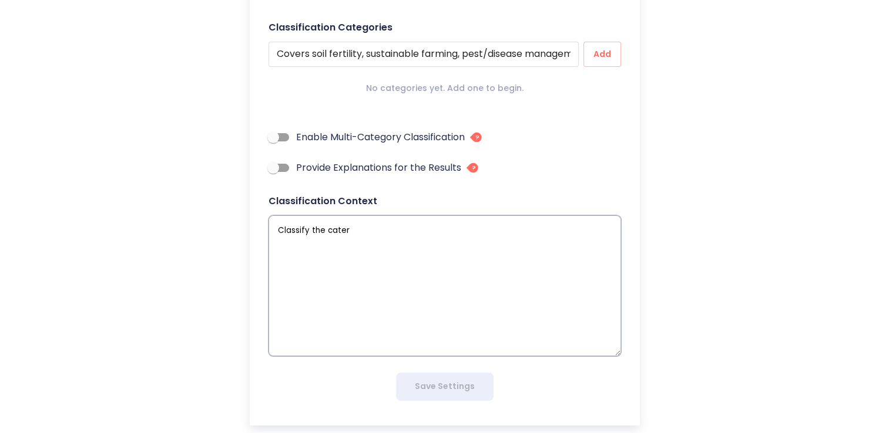
type textarea "Classify the cate"
type textarea "x"
type textarea "Classify the cat"
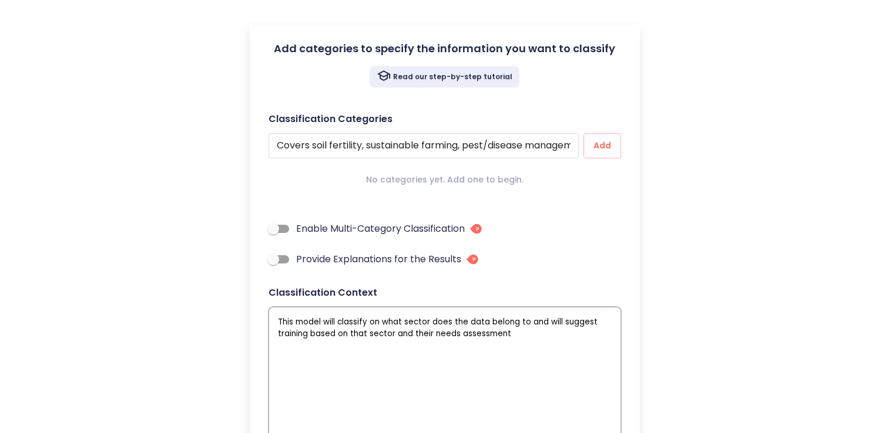
scroll to position [0, 0]
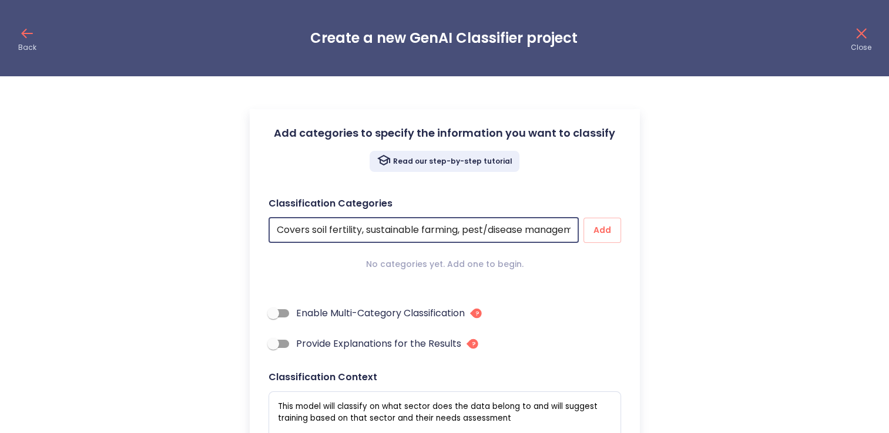
click at [427, 223] on input "Covers soil fertility, sustainable farming, pest/disease management." at bounding box center [423, 230] width 310 height 25
paste input "Crop & Soil Management"
click at [593, 231] on span "Add" at bounding box center [602, 230] width 19 height 15
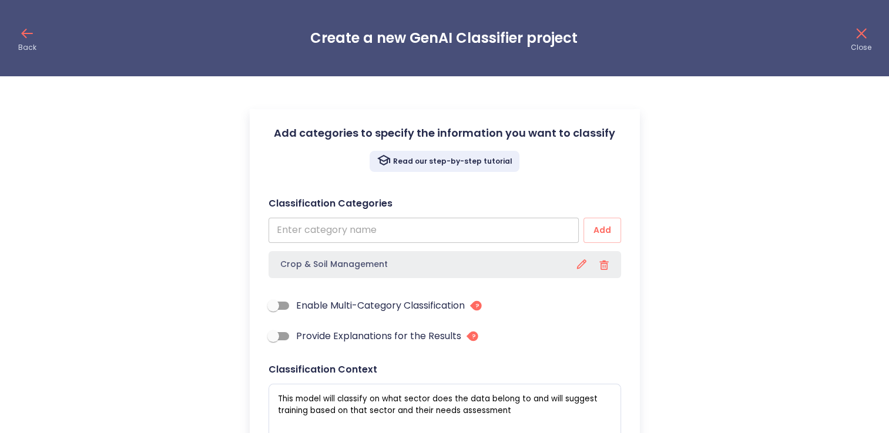
click at [343, 233] on input "text" at bounding box center [423, 230] width 310 height 25
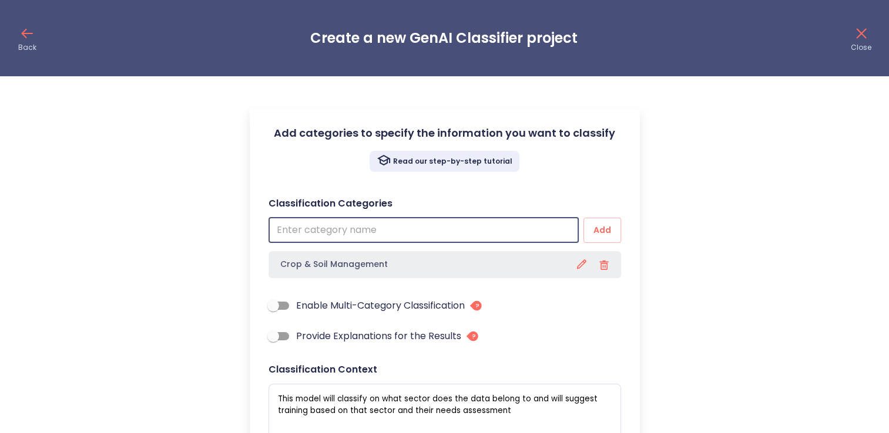
paste input "Fisheries & Aquaculture"
click at [603, 228] on span "Add" at bounding box center [602, 230] width 19 height 15
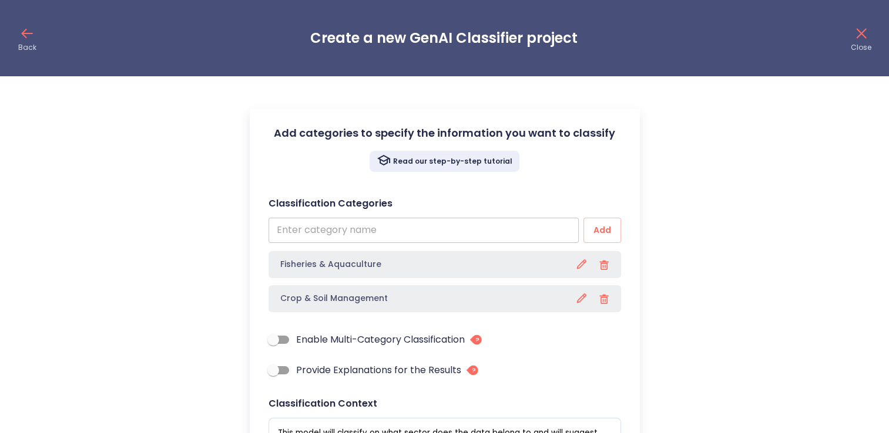
click at [384, 236] on input "text" at bounding box center [423, 230] width 310 height 25
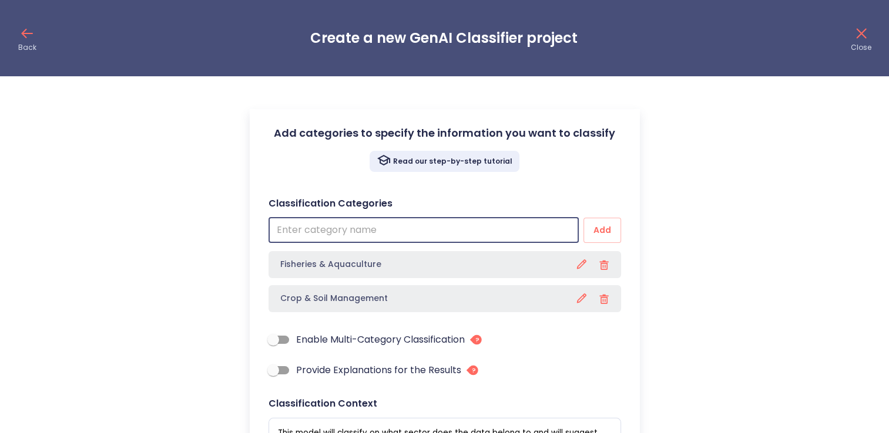
paste input "Digital & Technical Skills"
click at [598, 231] on span "Add" at bounding box center [602, 230] width 19 height 15
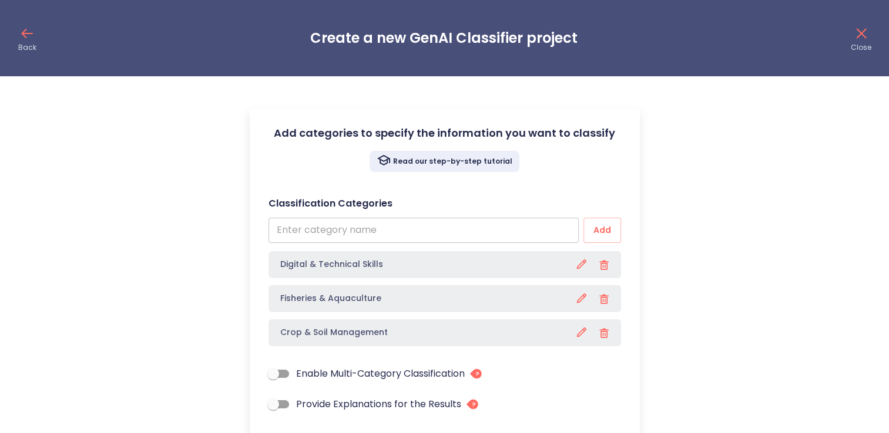
click at [334, 227] on input "text" at bounding box center [423, 230] width 310 height 25
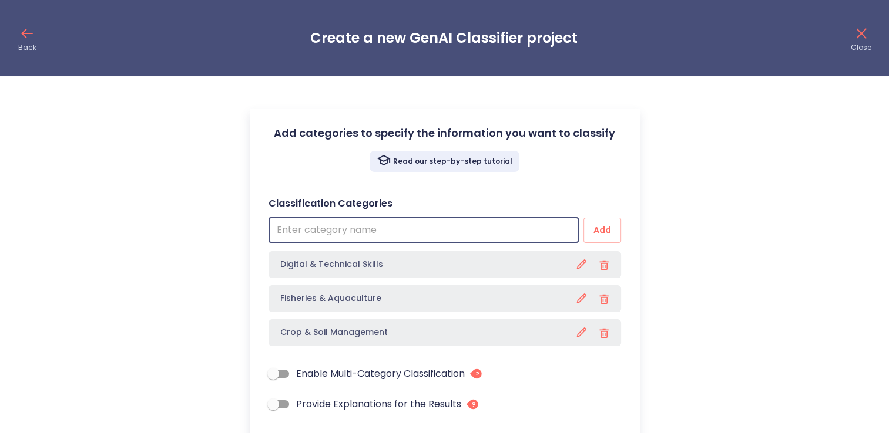
paste input "Financial Literacy & Entrepreneurship"
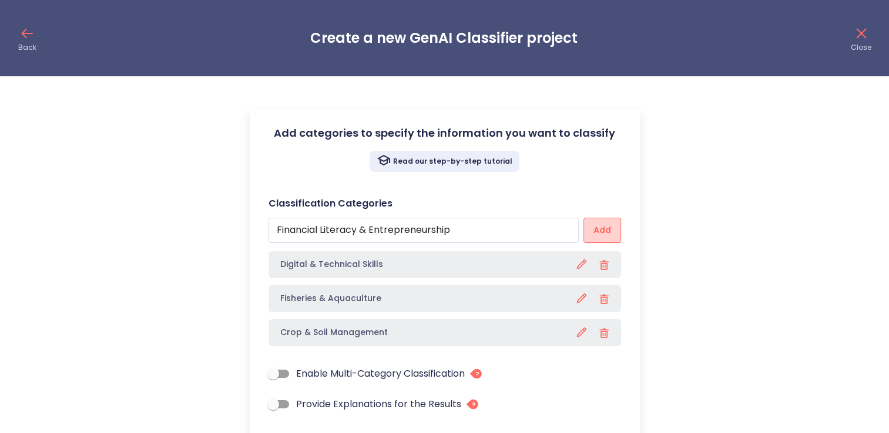
click at [604, 234] on span "Add" at bounding box center [602, 230] width 19 height 15
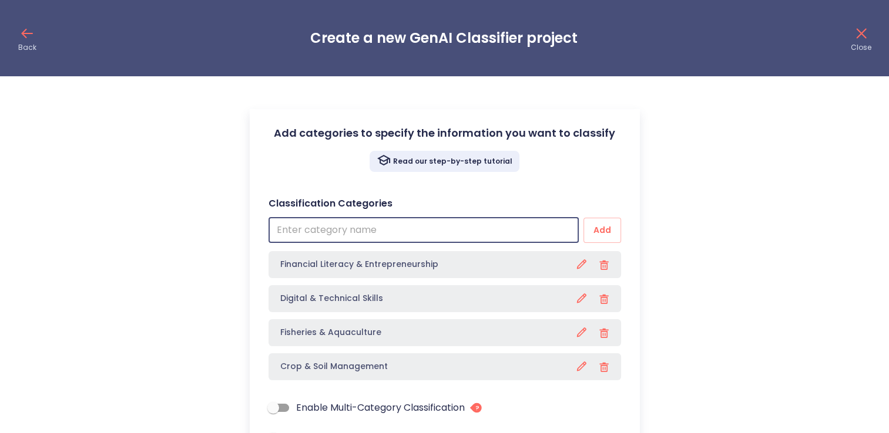
click at [389, 222] on input "text" at bounding box center [423, 230] width 310 height 25
paste input "Health, Nutrition & Social Development"
click at [607, 223] on span "Add" at bounding box center [602, 230] width 19 height 15
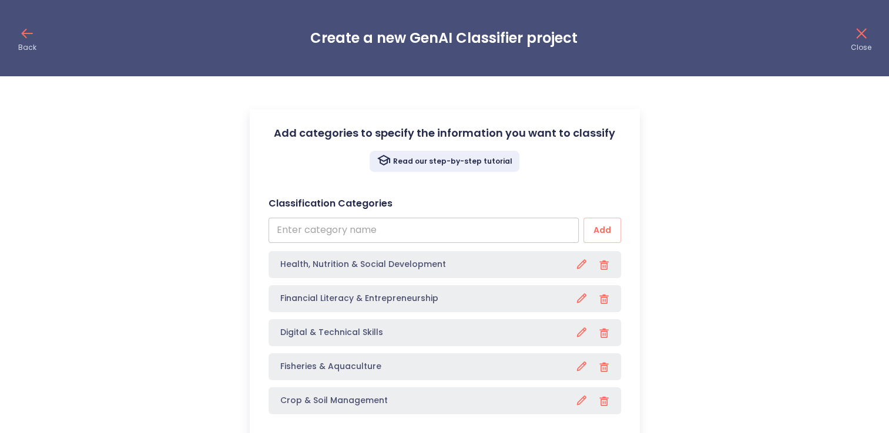
click at [477, 231] on input "text" at bounding box center [423, 230] width 310 height 25
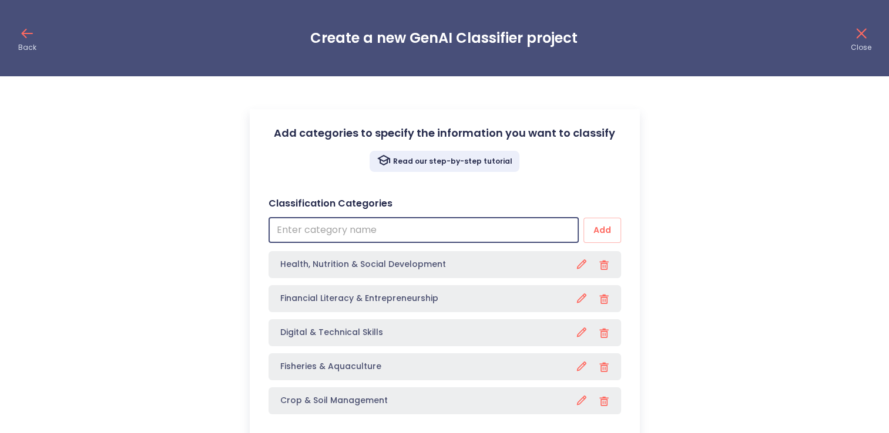
paste input "Climate Adaptation & Disaster Preparedness"
click at [594, 229] on span "Add" at bounding box center [602, 230] width 19 height 15
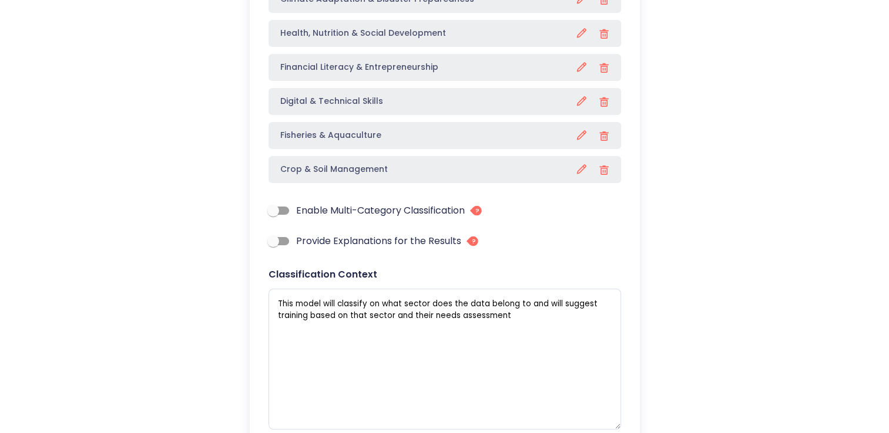
scroll to position [352, 0]
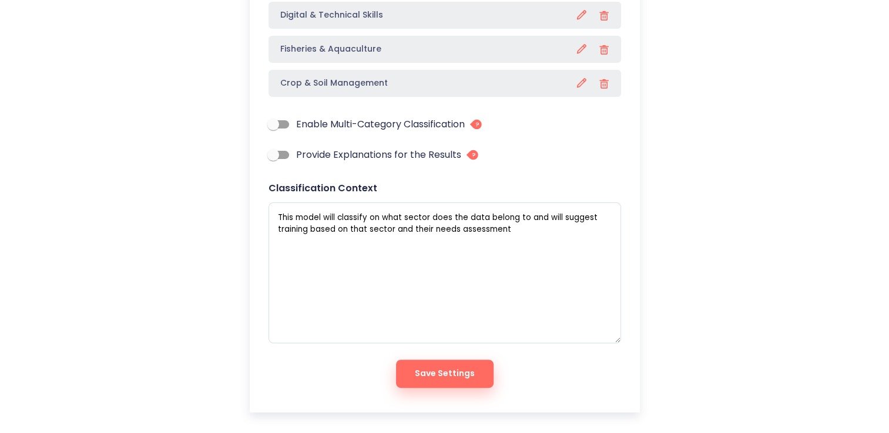
click at [464, 375] on span "Save Settings" at bounding box center [445, 374] width 60 height 15
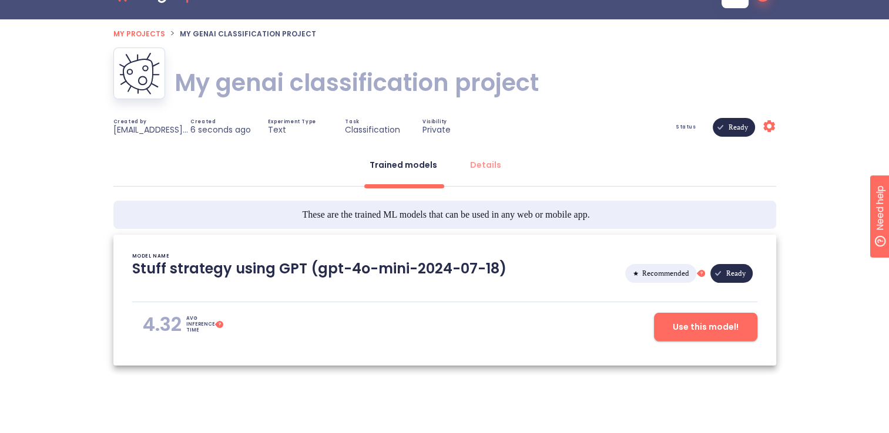
scroll to position [45, 0]
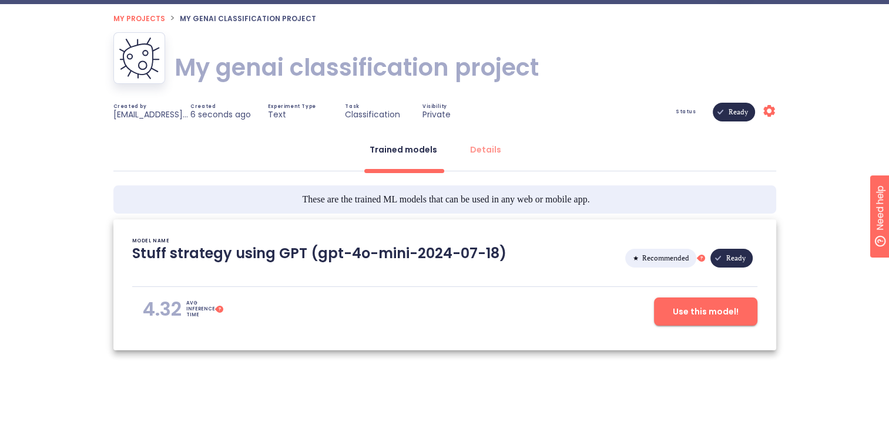
click at [673, 305] on button "Use this model!" at bounding box center [705, 312] width 103 height 28
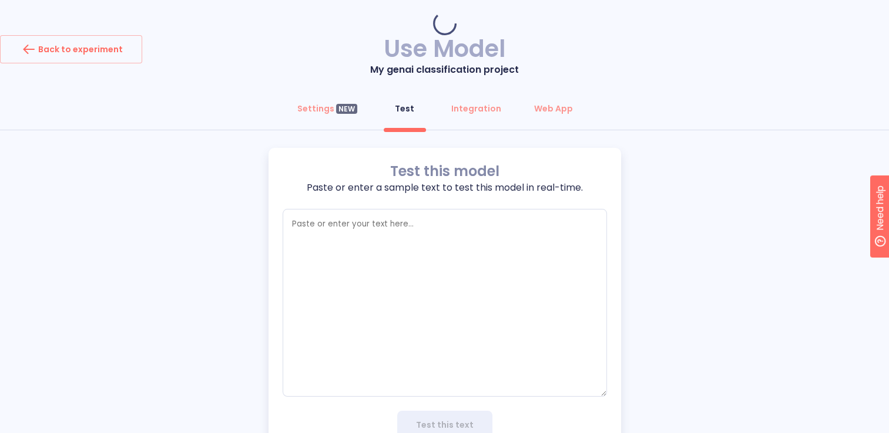
type textarea "x"
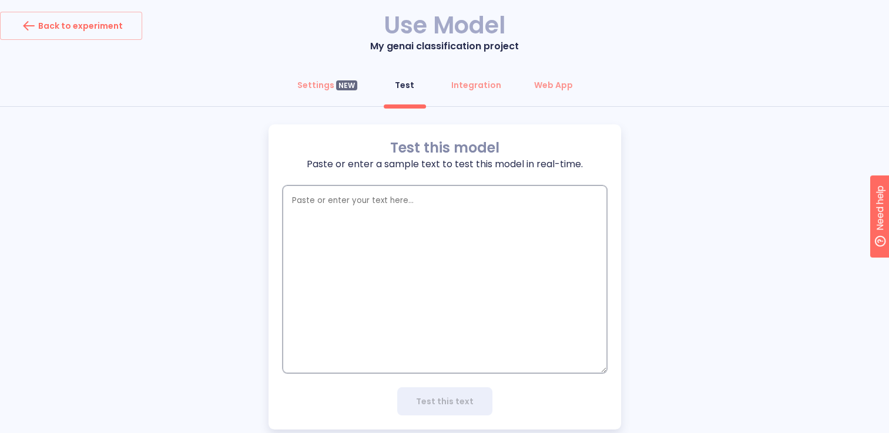
click at [540, 260] on textarea "empty textarea" at bounding box center [445, 280] width 324 height 188
type textarea "T"
type textarea "x"
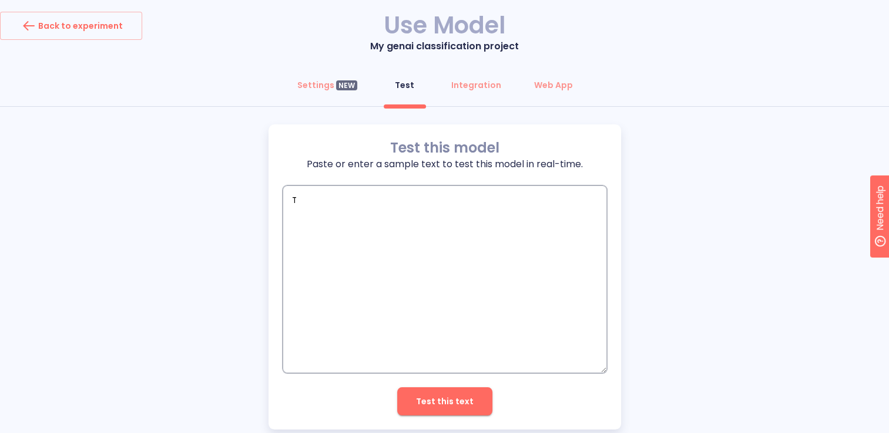
type textarea "Th"
type textarea "x"
type textarea "The"
type textarea "x"
type textarea "The"
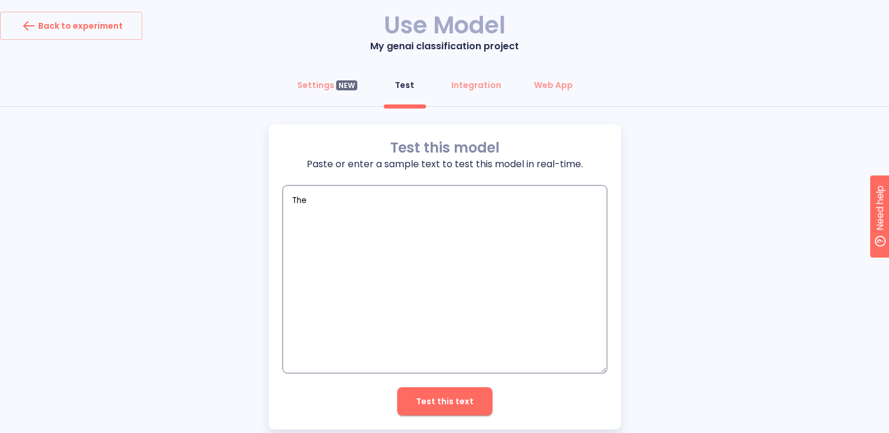
type textarea "x"
type textarea "The f"
type textarea "x"
type textarea "The fa"
type textarea "x"
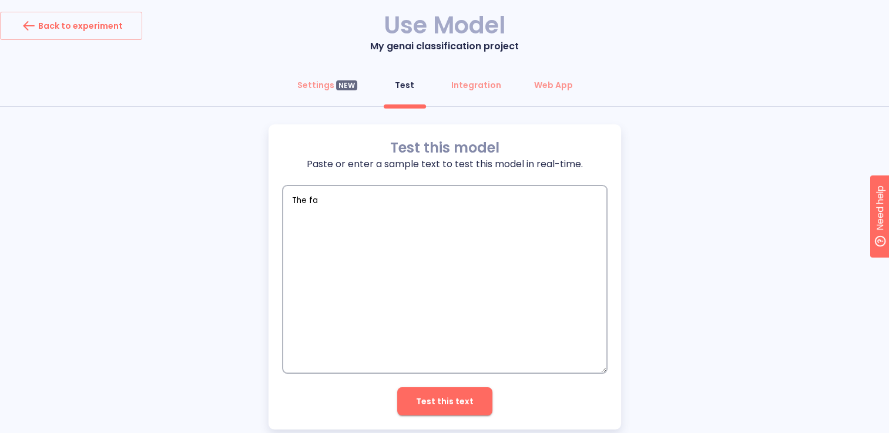
type textarea "The far"
type textarea "x"
type textarea "The farm"
type textarea "x"
type textarea "The farme"
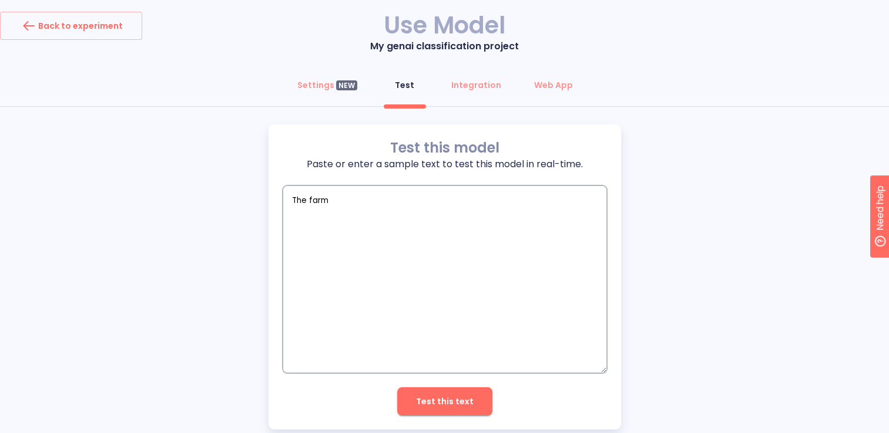
type textarea "x"
type textarea "The farmer"
type textarea "x"
type textarea "The farmers"
type textarea "x"
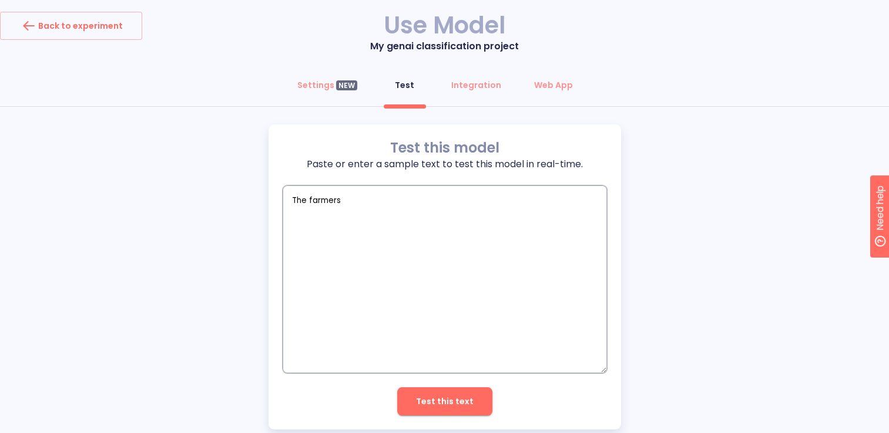
type textarea "The farmers"
type textarea "x"
type textarea "The farmers a"
type textarea "x"
type textarea "The farmers"
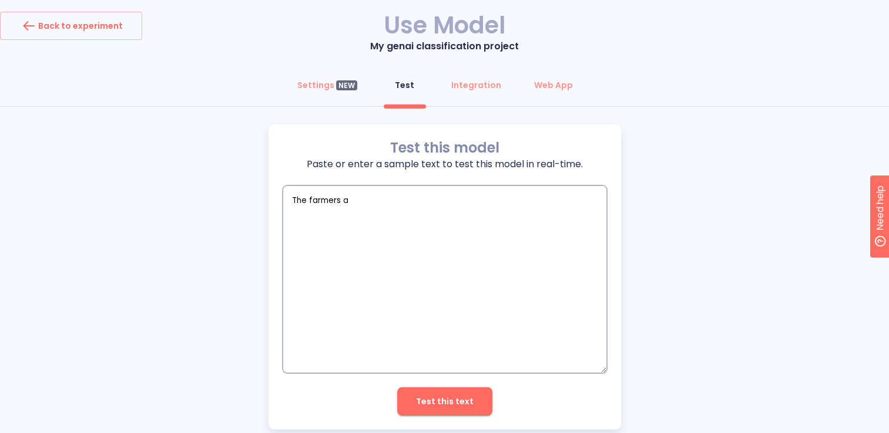
type textarea "x"
type textarea "The farmers h"
type textarea "x"
type textarea "The farmers ha"
type textarea "x"
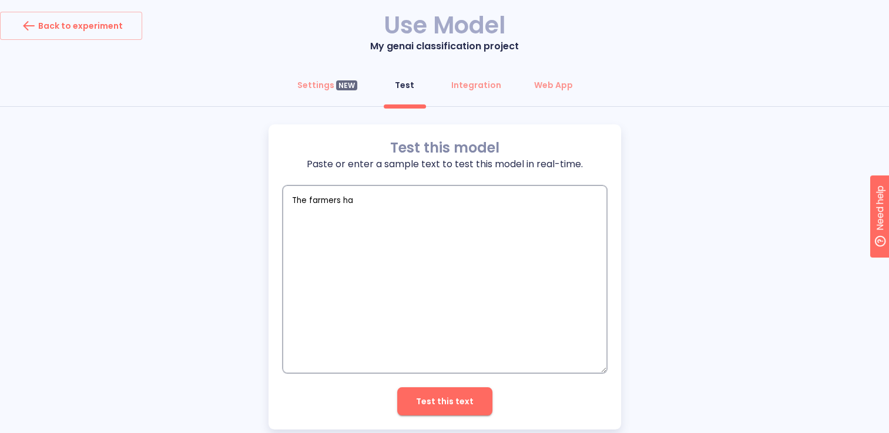
type textarea "The farmers has"
type textarea "x"
type textarea "The farmers has"
type textarea "x"
type textarea "The farmers has a"
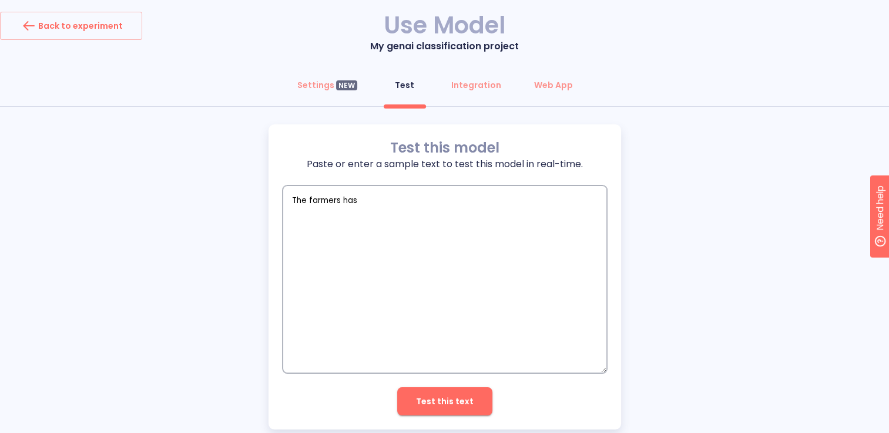
type textarea "x"
type textarea "The farmers has an"
type textarea "x"
type textarea "The farmers has an"
type textarea "x"
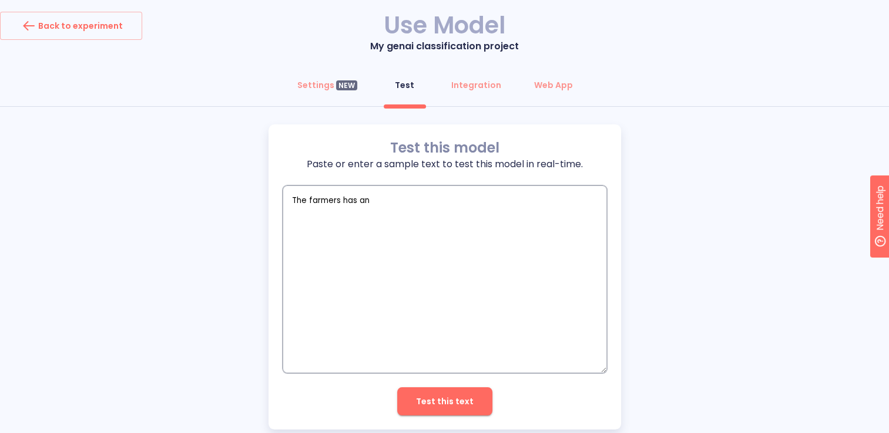
type textarea "The farmers has an o"
type textarea "x"
type textarea "The farmers has an ou"
type textarea "x"
type textarea "The farmers has an out"
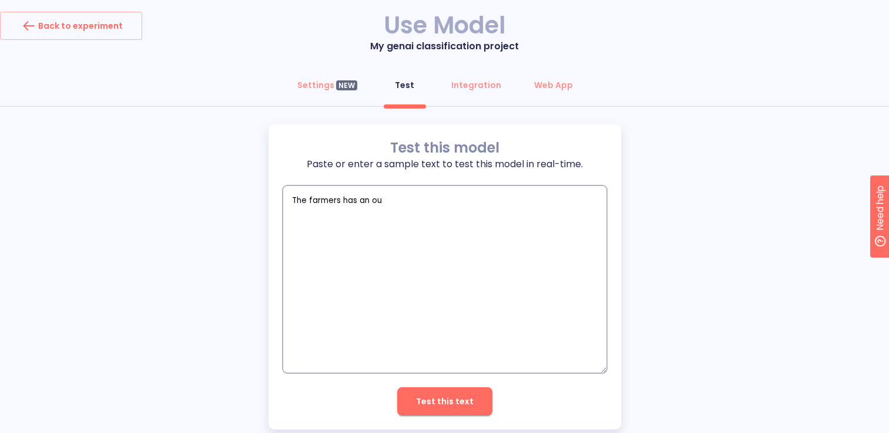
type textarea "x"
type textarea "The farmers has an out"
type textarea "x"
type textarea "The farmers has an out d"
type textarea "x"
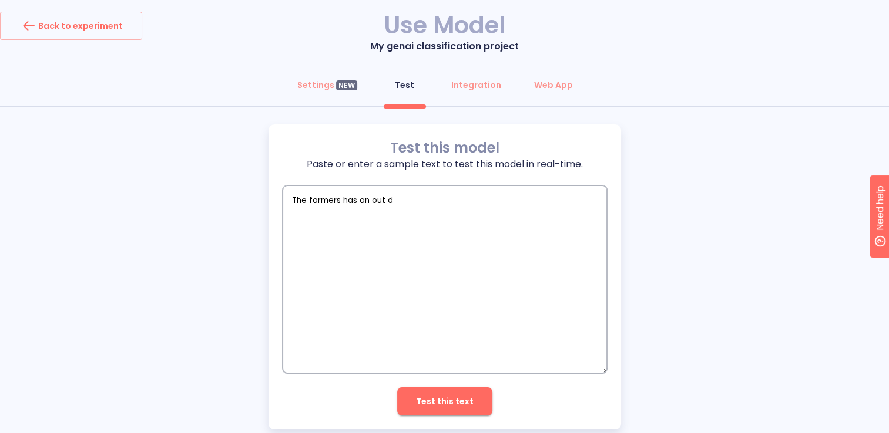
type textarea "The farmers has an out da"
type textarea "x"
type textarea "The farmers has an out dat"
type textarea "x"
type textarea "The farmers has an out date"
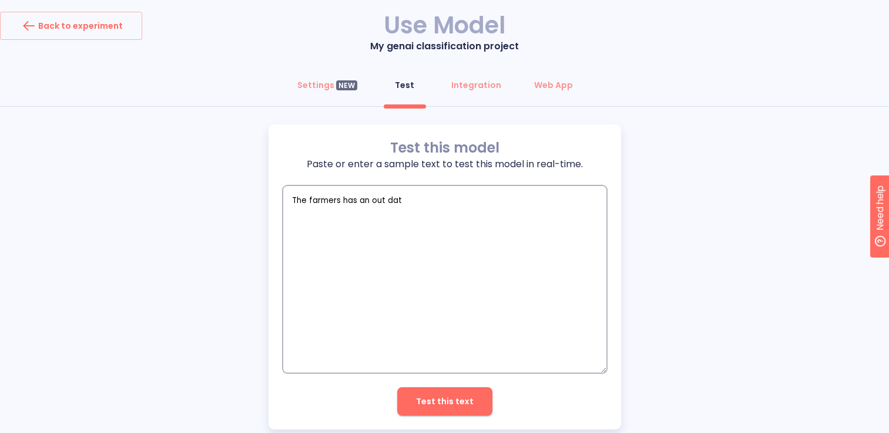
type textarea "x"
type textarea "The farmers has an out dated"
type textarea "x"
type textarea "The farmers has an out dated"
type textarea "x"
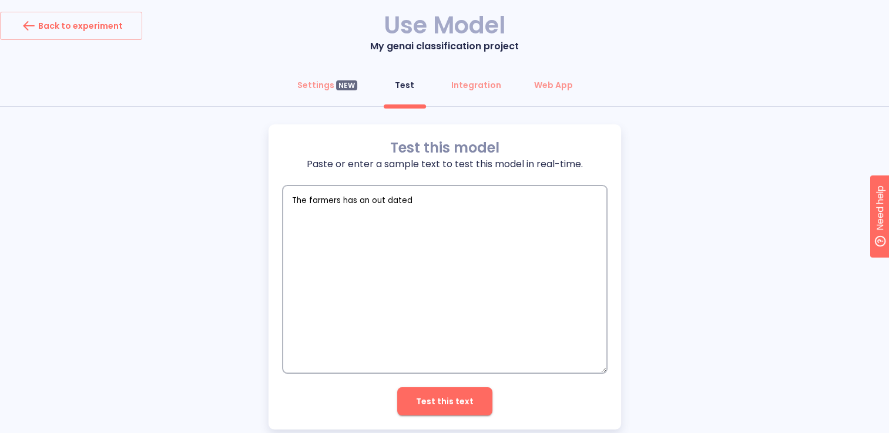
type textarea "T"
type textarea "x"
type textarea "Th"
type textarea "x"
type textarea "The"
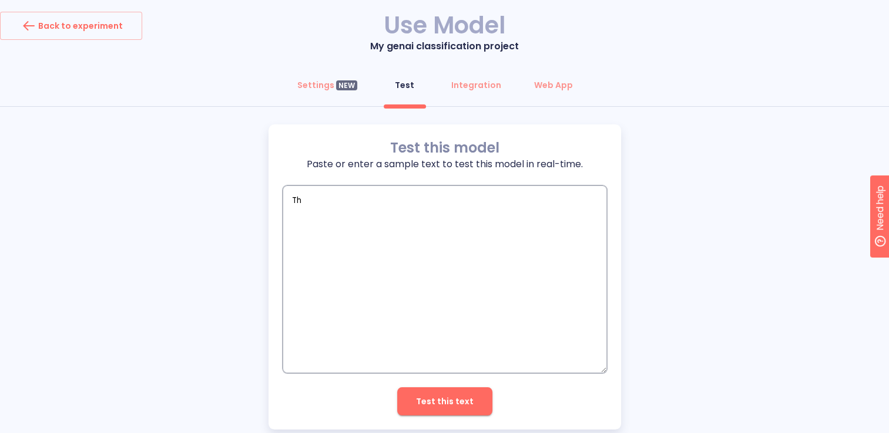
type textarea "x"
type textarea "The"
type textarea "x"
type textarea "The b"
type textarea "x"
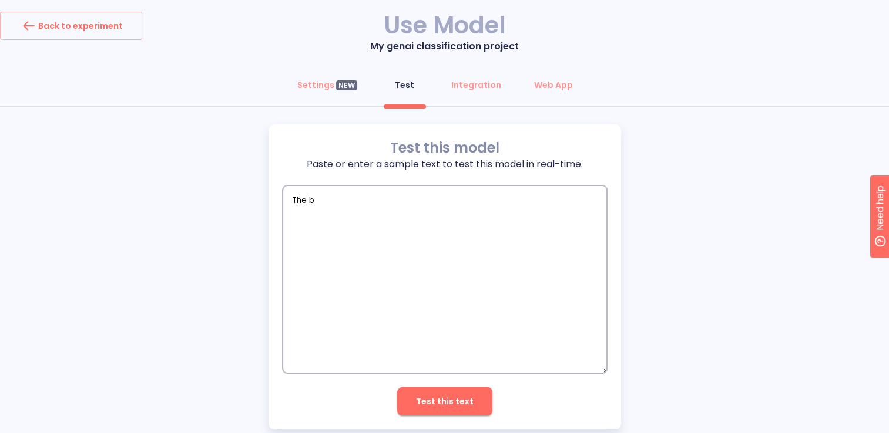
type textarea "The br"
type textarea "x"
type textarea "The brg"
type textarea "x"
type textarea "The brgy"
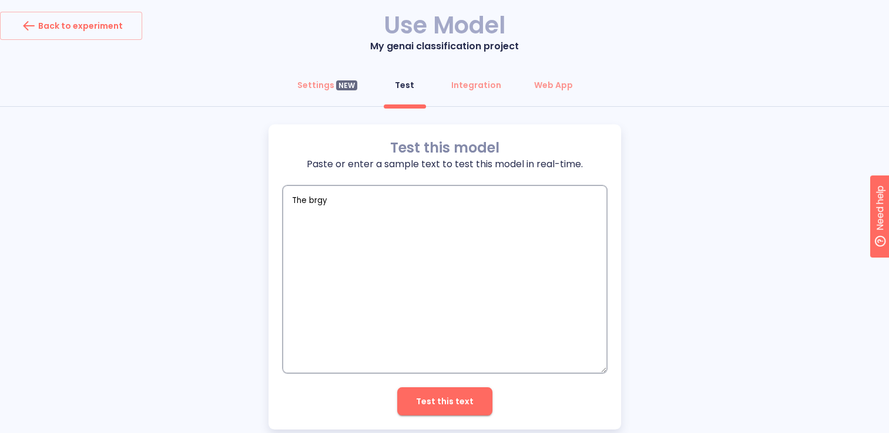
type textarea "x"
type textarea "The brgy."
type textarea "x"
type textarea "The brgy."
type textarea "x"
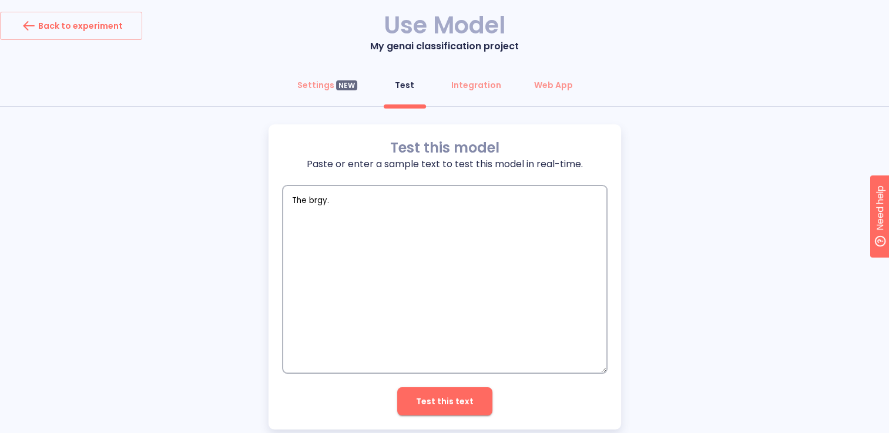
type textarea "The brgy. M"
type textarea "x"
type textarea "The brgy. Ma"
type textarea "x"
type textarea "The brgy. Mar"
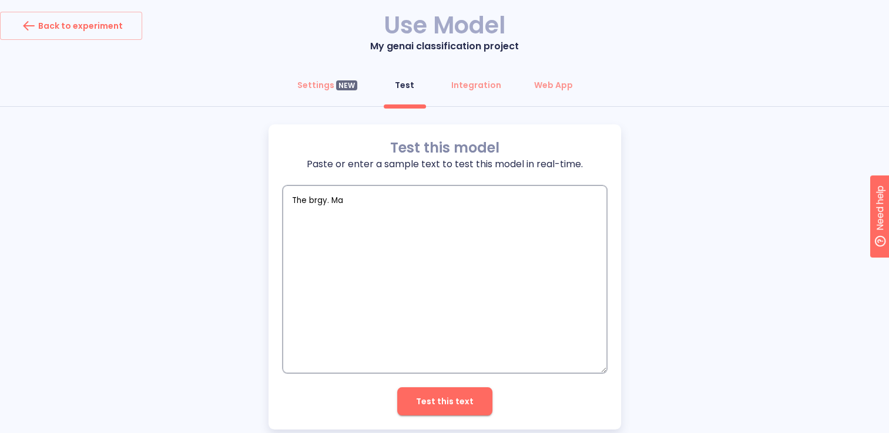
type textarea "x"
type textarea "The brgy. Maru"
type textarea "x"
type textarea "The brgy. Marup"
type textarea "x"
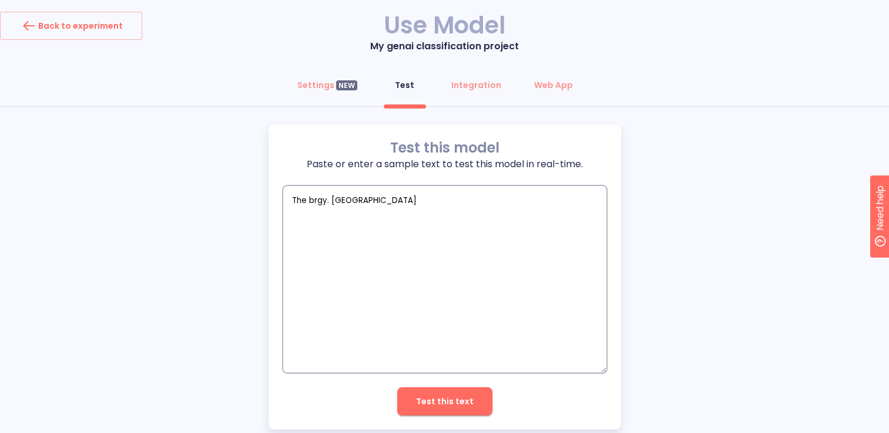
type textarea "The brgy. Marupa"
type textarea "x"
type textarea "The brgy. Marupan"
type textarea "x"
type textarea "The brgy. Marupang"
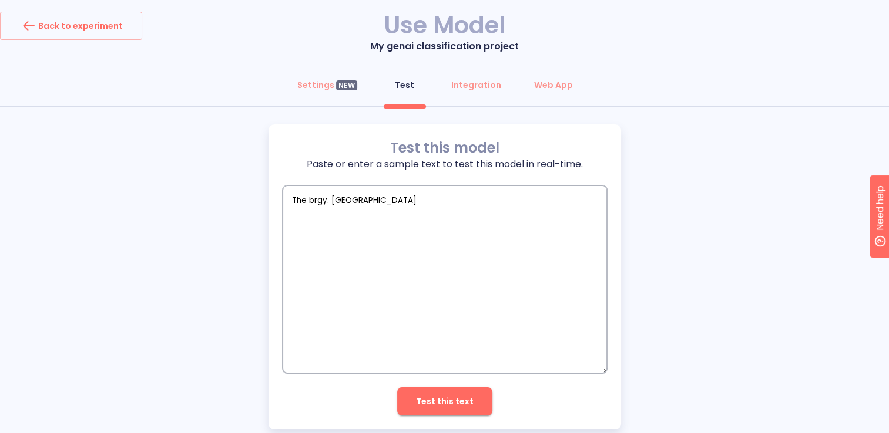
type textarea "x"
type textarea "The brgy. Marupangd"
type textarea "x"
type textarea "The brgy. Marupangda"
type textarea "x"
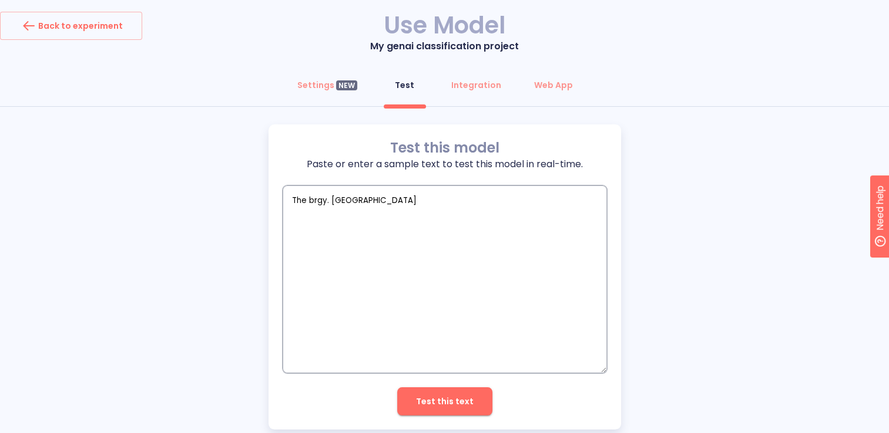
type textarea "The brgy. Marupangdan"
type textarea "x"
drag, startPoint x: 308, startPoint y: 198, endPoint x: 311, endPoint y: 206, distance: 8.2
click at [311, 206] on textarea "The brgy. Marupangdan" at bounding box center [445, 280] width 324 height 188
type textarea "The Brgy. Marupangdan"
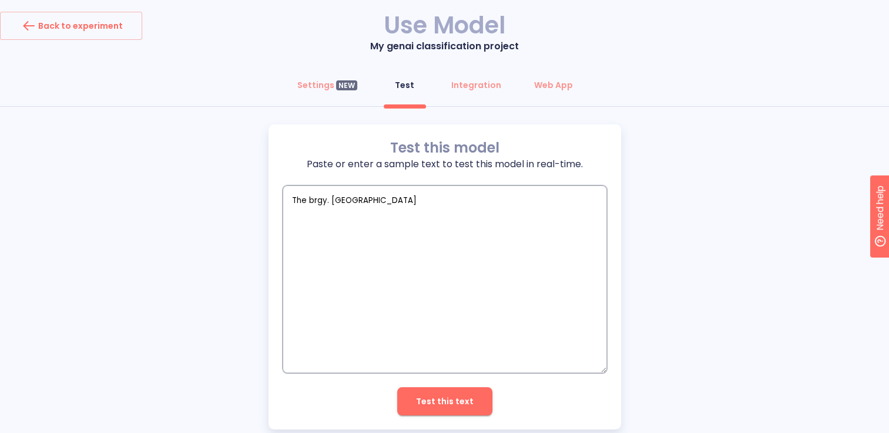
type textarea "x"
type textarea "The Brgy. Marupangdan"
type textarea "x"
type textarea "The Brgy. Marupangdan u"
type textarea "x"
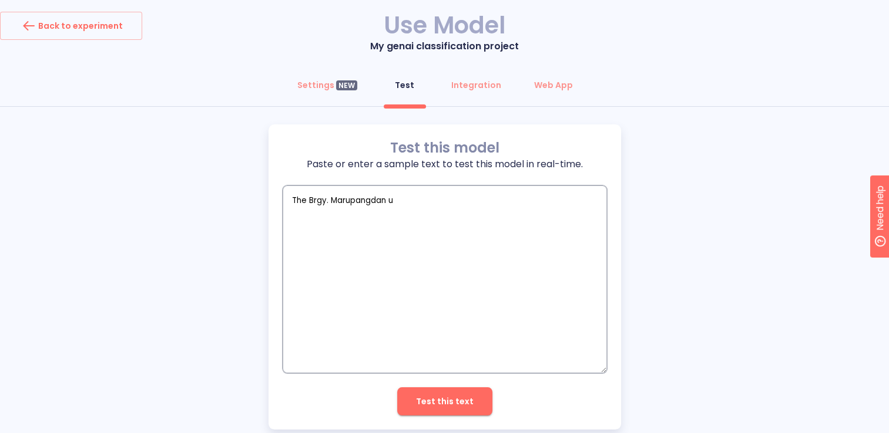
type textarea "The Brgy. Marupangdan us"
type textarea "x"
type textarea "The Brgy. Marupangdan use"
type textarea "x"
type textarea "The Brgy. Marupangdan uses"
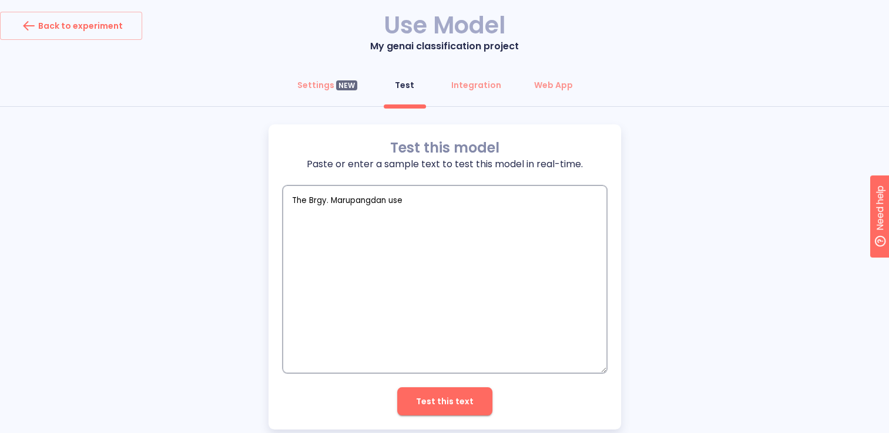
type textarea "x"
type textarea "The Brgy. Marupangdan uses"
type textarea "x"
type textarea "The Brgy. Marupangdan uses t"
type textarea "x"
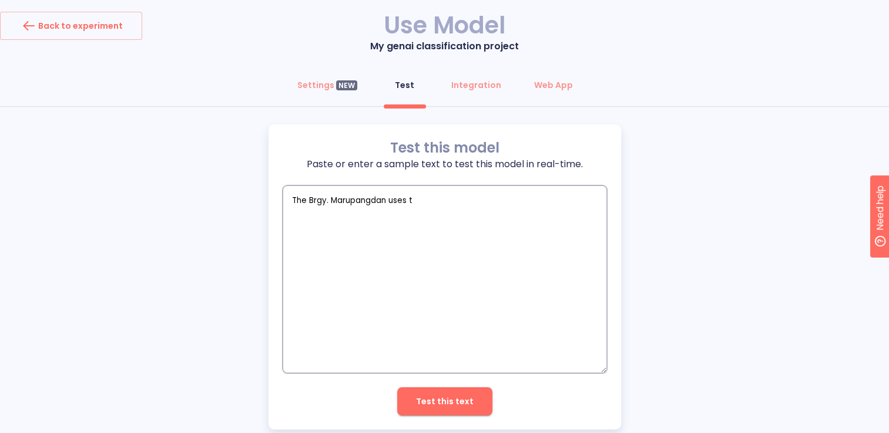
type textarea "The Brgy. Marupangdan uses th"
type textarea "x"
type textarea "The Brgy. Marupangdan uses the"
type textarea "x"
type textarea "The Brgy. Marupangdan uses th"
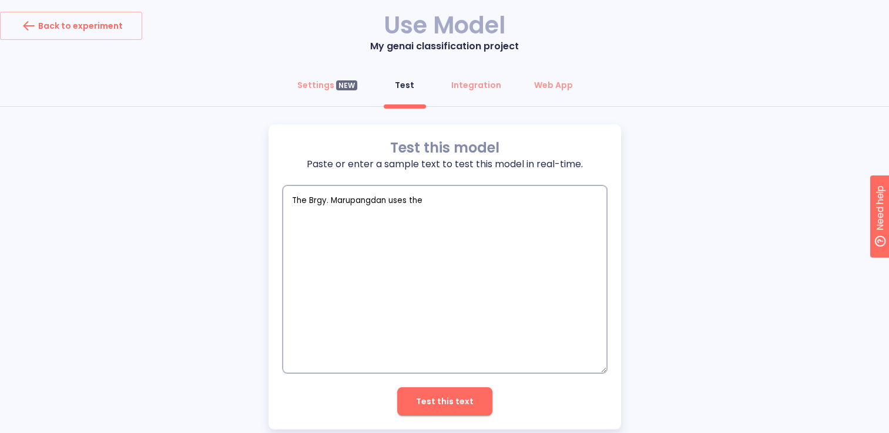
type textarea "x"
type textarea "The Brgy. Marupangdan uses t"
type textarea "x"
type textarea "The Brgy. Marupangdan uses"
type textarea "x"
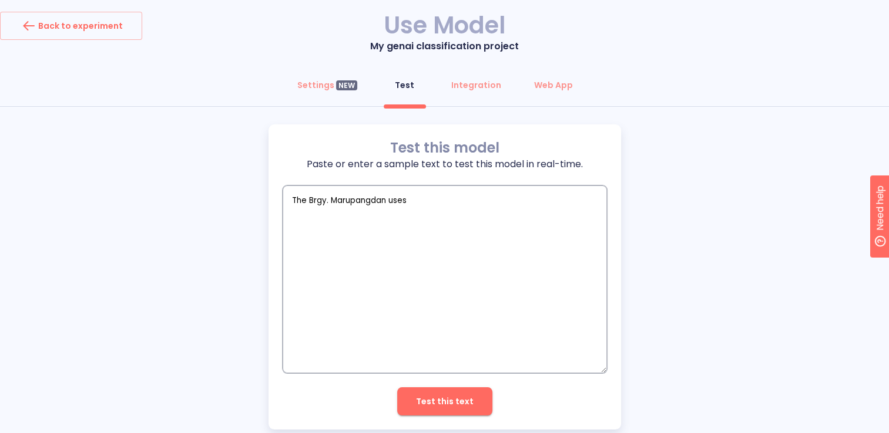
type textarea "The Brgy. Marupangdan uses t"
type textarea "x"
type textarea "The Brgy. Marupangdan uses th"
type textarea "x"
type textarea "The Brgy. Marupangdan uses the"
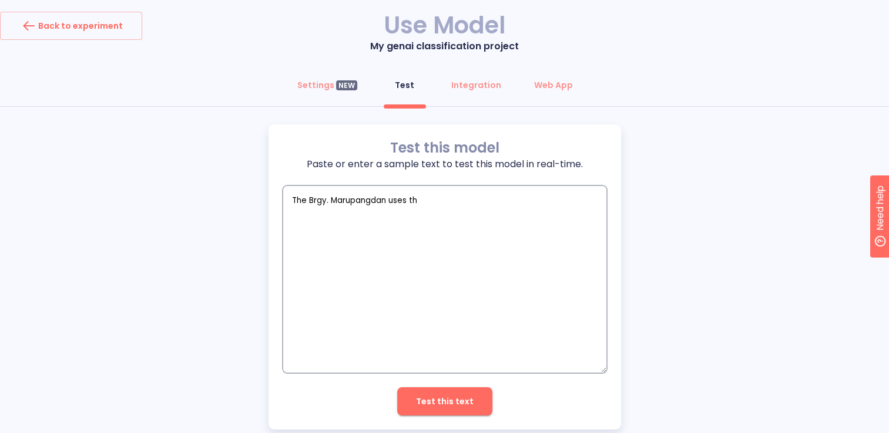
type textarea "x"
type textarea "The Brgy. Marupangdan uses the"
type textarea "x"
type textarea "The Brgy. Marupangdan uses the t"
type textarea "x"
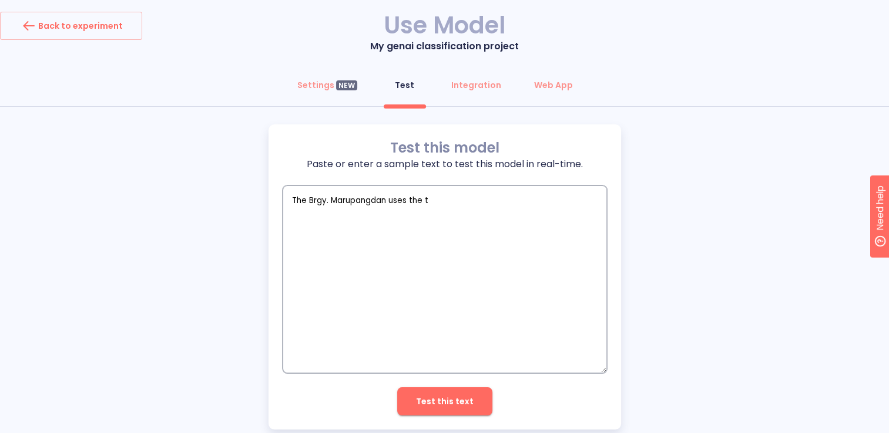
type textarea "The Brgy. Marupangdan uses the tr"
type textarea "x"
type textarea "The Brgy. Marupangdan uses the tra"
type textarea "x"
type textarea "The Brgy. Marupangdan uses the trad"
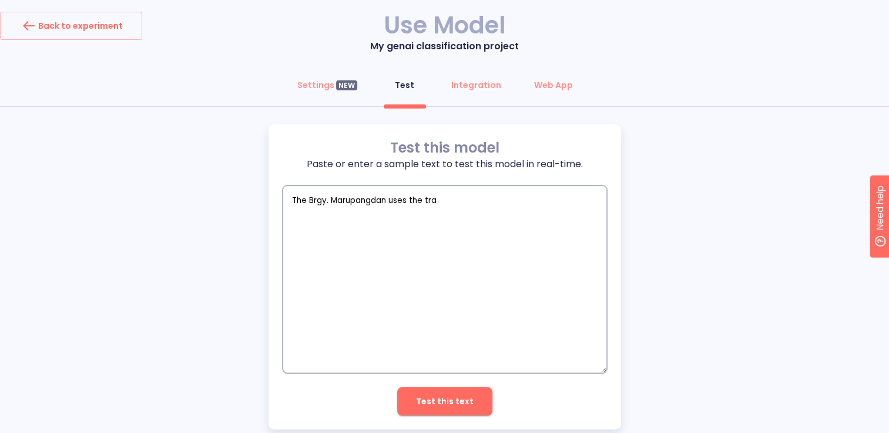
type textarea "x"
type textarea "The Brgy. Marupangdan uses the tradi"
type textarea "x"
type textarea "The Brgy. Marupangdan uses the tradio"
type textarea "x"
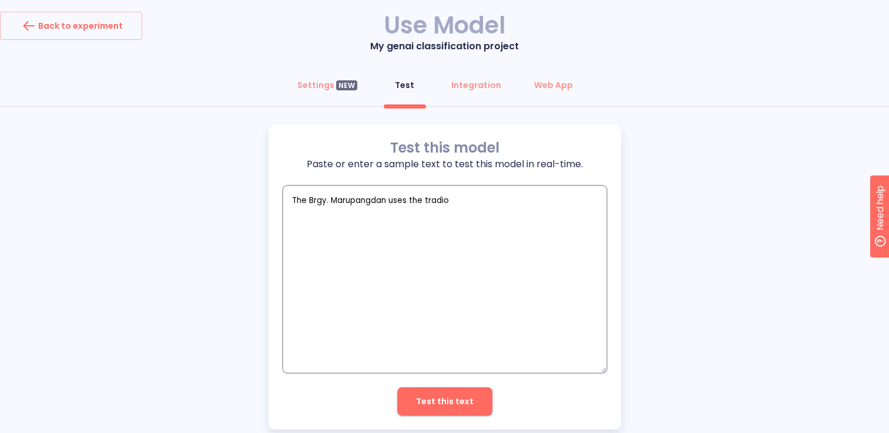
type textarea "The Brgy. Marupangdan uses the tradion"
type textarea "x"
type textarea "The Brgy. Marupangdan uses the tradiona"
type textarea "x"
type textarea "The Brgy. Marupangdan uses the tradional"
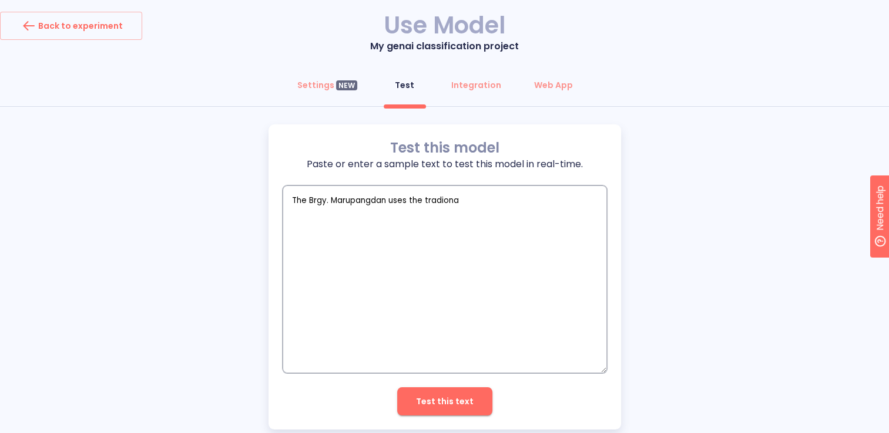
type textarea "x"
type textarea "The Brgy. Marupangdan uses the tradional"
type textarea "x"
type textarea "The Brgy. Marupangdan uses the tradional m"
type textarea "x"
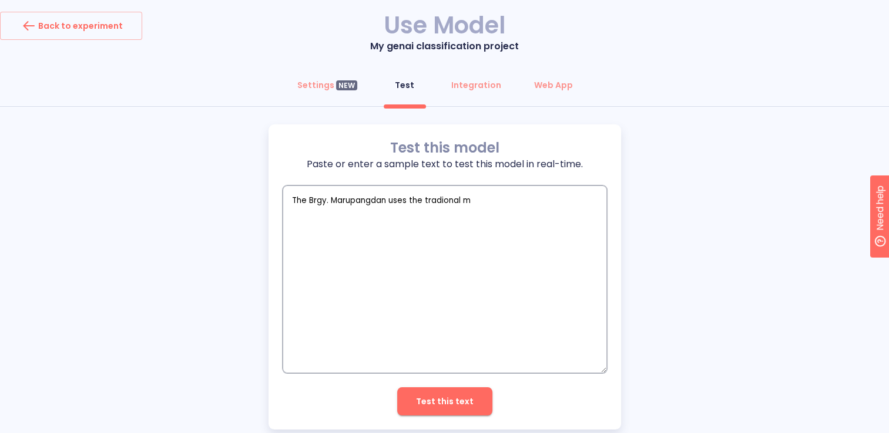
type textarea "The Brgy. Marupangdan uses the tradional me"
type textarea "x"
type textarea "The Brgy. Marupangdan uses the tradional met"
type textarea "x"
type textarea "The Brgy. Marupangdan uses the tradional meth"
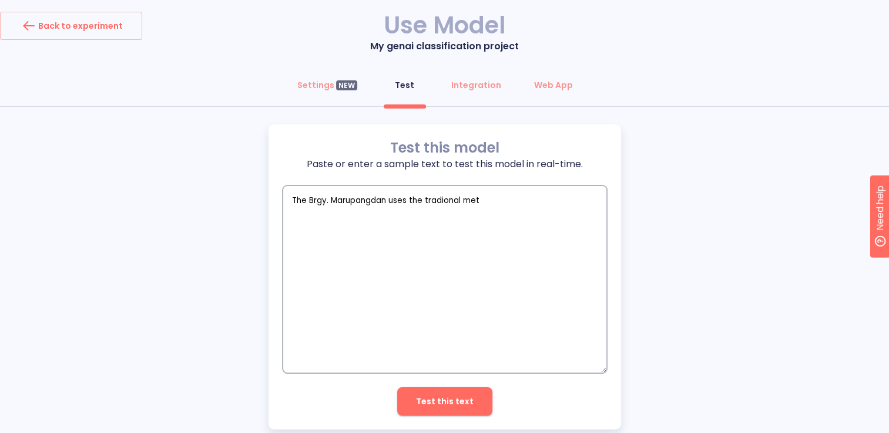
type textarea "x"
type textarea "The Brgy. Marupangdan uses the tradional metho"
type textarea "x"
type textarea "The Brgy. Marupangdan uses the tradional method"
type textarea "x"
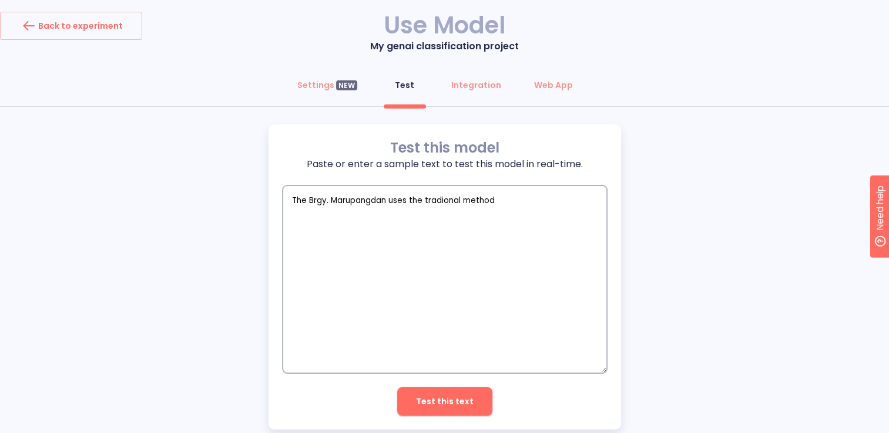
type textarea "The Brgy. Marupangdan uses the tradional method"
type textarea "x"
type textarea "The Brgy. Marupangdan uses the tradional method o"
type textarea "x"
type textarea "The Brgy. Marupangdan uses the tradional method"
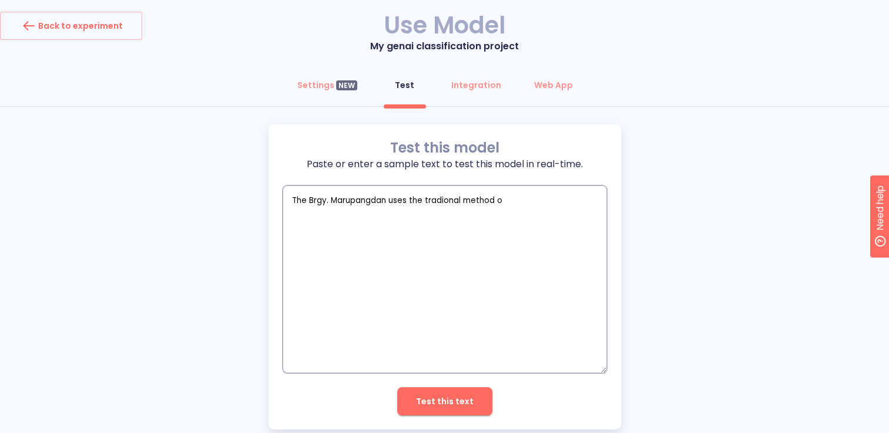
type textarea "x"
type textarea "The Brgy. Marupangdan uses the tradional method f"
type textarea "x"
type textarea "The Brgy. Marupangdan uses the tradional method fa"
type textarea "x"
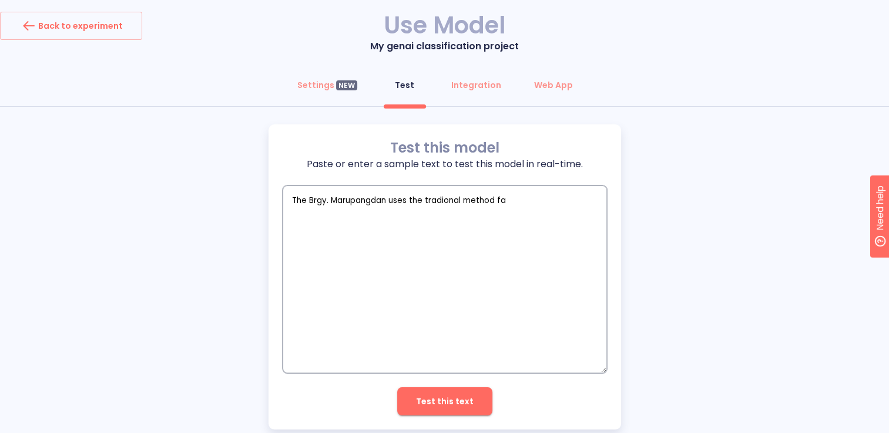
type textarea "The Brgy. Marupangdan uses the tradional method far"
type textarea "x"
type textarea "The Brgy. Marupangdan uses the tradional method farm"
type textarea "x"
type textarea "The Brgy. Marupangdan uses the tradional method farmi"
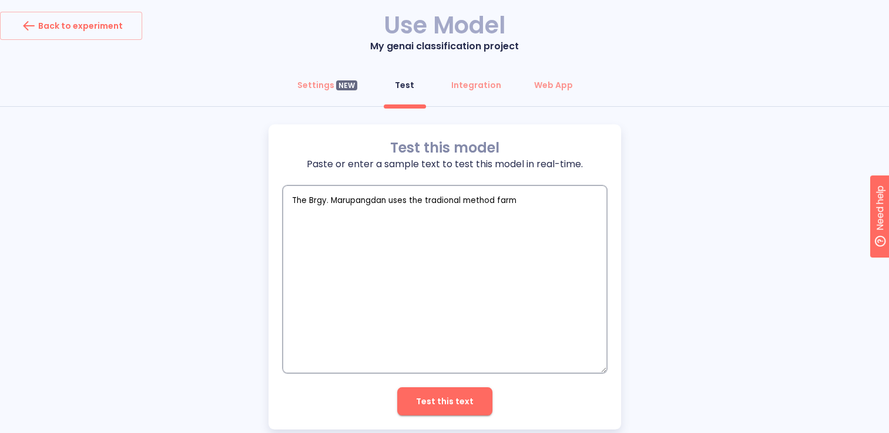
type textarea "x"
type textarea "The Brgy. Marupangdan uses the tradional method farmin"
type textarea "x"
type textarea "The Brgy. Marupangdan uses the tradional method farming"
type textarea "x"
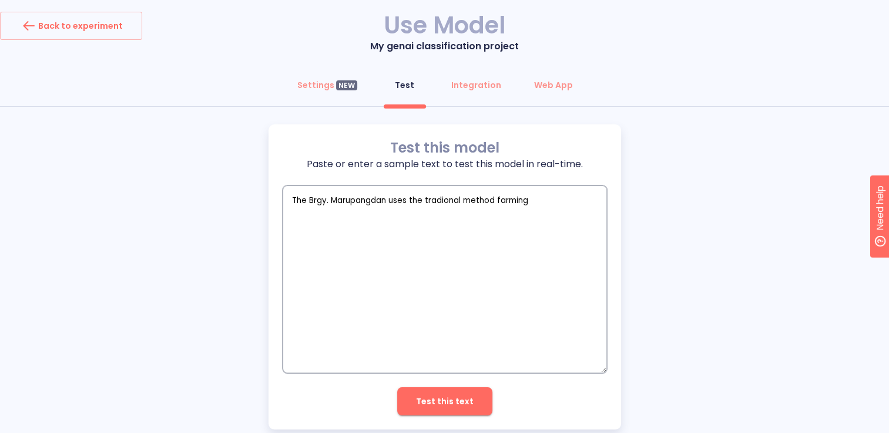
type textarea "The Brgy. Marupangdan uses the tradional method farming"
type textarea "x"
type textarea "The Brgy. Marupangdan uses the tradional method farming m"
type textarea "x"
type textarea "The Brgy. Marupangdan uses the tradional method farming ma"
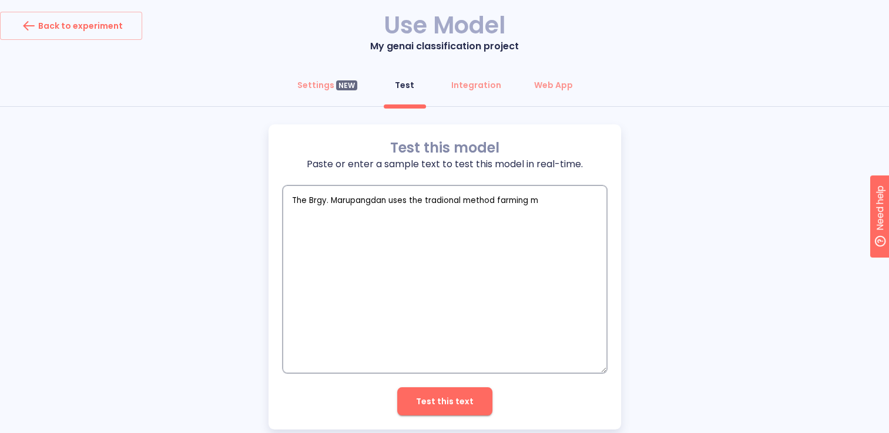
type textarea "x"
type textarea "The Brgy. Marupangdan uses the tradional method farming mak"
type textarea "x"
type textarea "The Brgy. Marupangdan uses the tradional method farming maki"
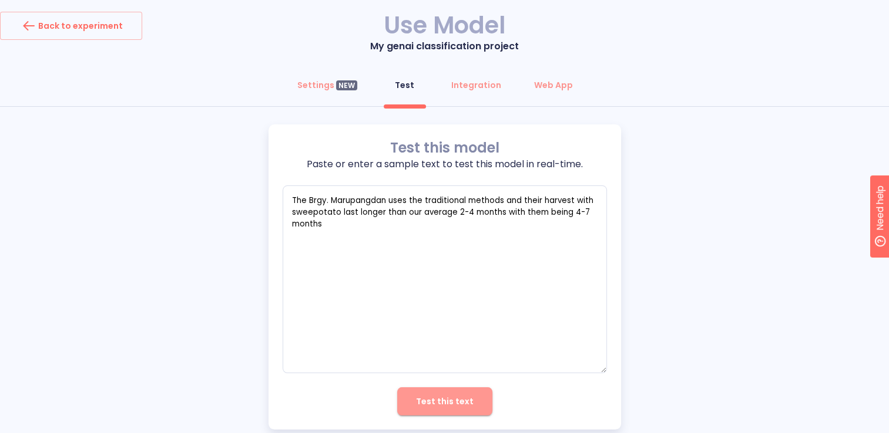
click at [461, 409] on button "Test this text" at bounding box center [444, 402] width 95 height 28
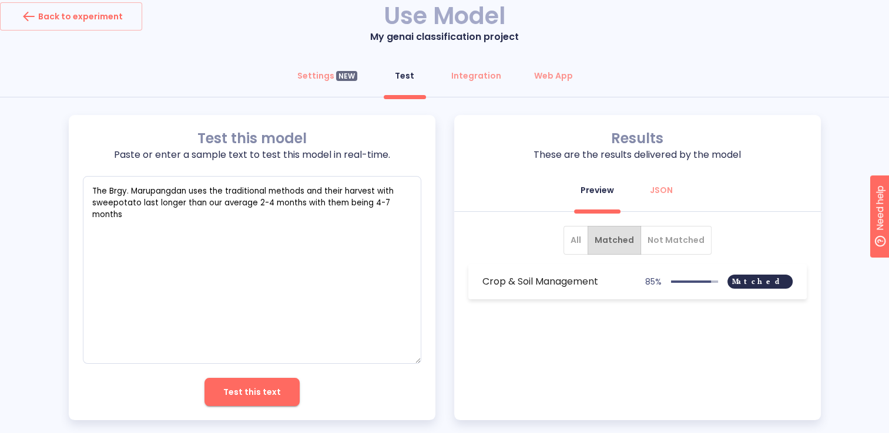
scroll to position [25, 0]
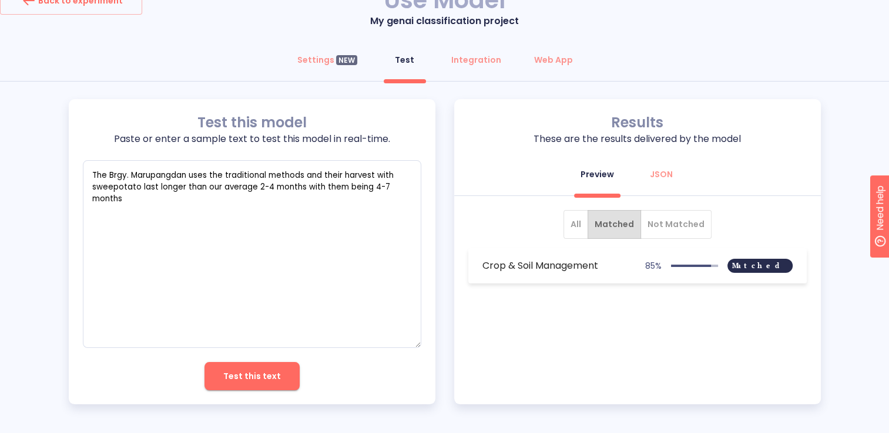
click at [760, 258] on span "Matched" at bounding box center [759, 266] width 65 height 85
click at [767, 264] on span "Matched" at bounding box center [759, 266] width 65 height 85
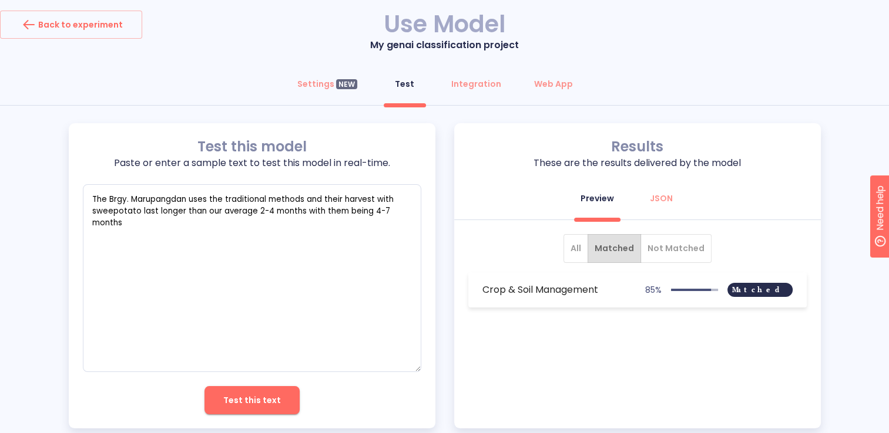
scroll to position [0, 0]
